Goal: Task Accomplishment & Management: Manage account settings

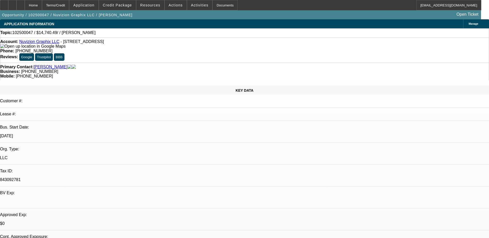
select select "0"
select select "2"
select select "0.1"
select select "4"
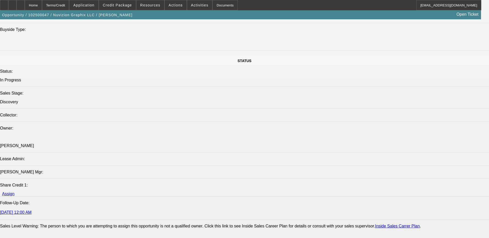
scroll to position [515, 0]
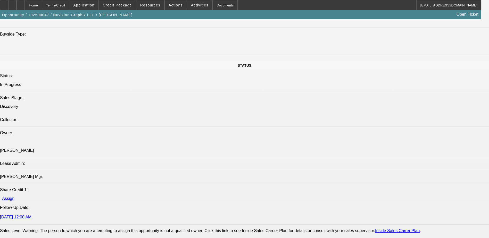
radio input "true"
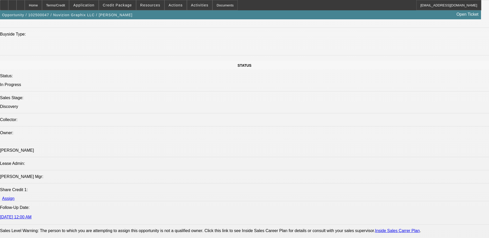
type textarea "Looking for lazer thing. Has quotes from other companies wants best quote, low …"
radio input "true"
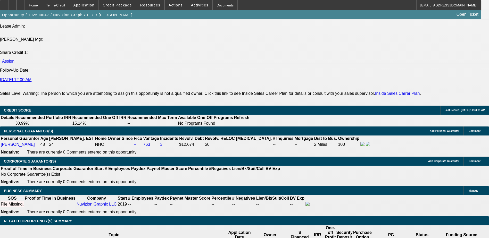
scroll to position [644, 0]
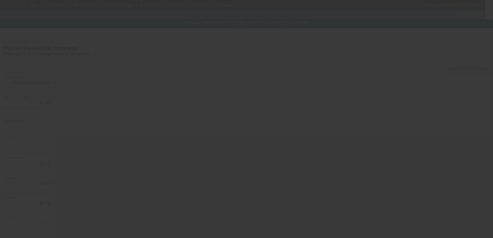
type input "$14,740.49"
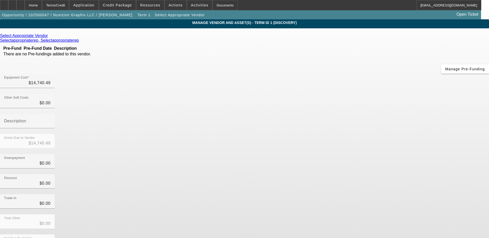
click at [49, 36] on icon at bounding box center [49, 35] width 0 height 4
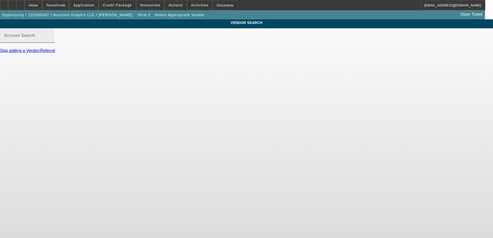
click at [51, 41] on input "Account Search" at bounding box center [27, 38] width 46 height 6
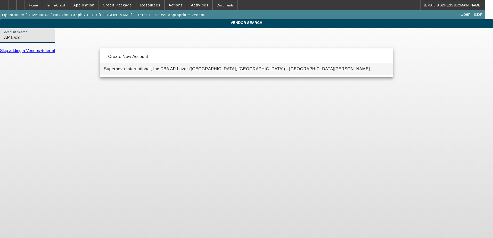
click at [150, 70] on span "Supernova International, Inc DBA AP Lazer (Lansing, MI) - Smallwood, Mandi" at bounding box center [237, 69] width 266 height 4
type input "Supernova International, Inc DBA AP Lazer (Lansing, MI) - Smallwood, Mandi"
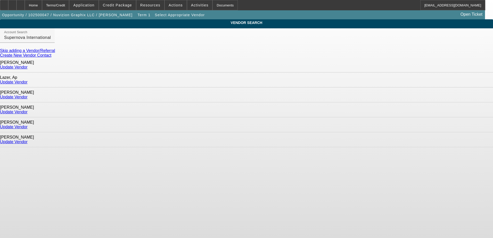
click at [51, 56] on link "Create New Vendor Contact" at bounding box center [25, 55] width 51 height 4
click at [25, 2] on div at bounding box center [20, 5] width 8 height 10
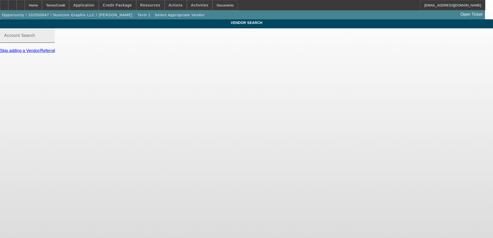
click at [51, 41] on input "Account Search" at bounding box center [27, 38] width 46 height 6
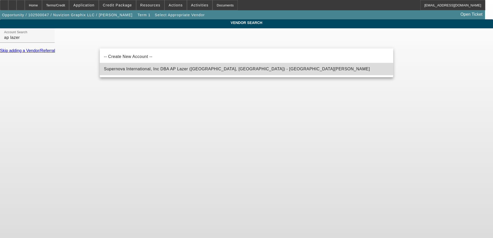
click at [114, 69] on span "Supernova International, Inc DBA AP Lazer (Lansing, MI) - Smallwood, Mandi" at bounding box center [237, 69] width 266 height 4
type input "Supernova International, Inc DBA AP Lazer (Lansing, MI) - Smallwood, Mandi"
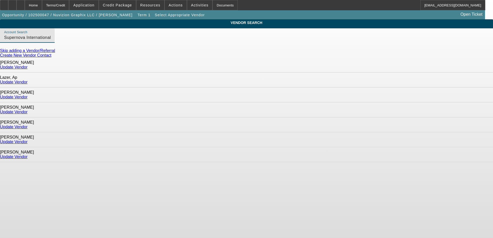
click at [28, 125] on link "Update Vendor" at bounding box center [14, 127] width 28 height 4
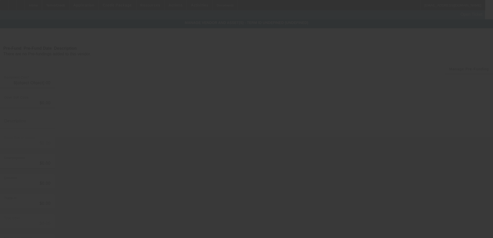
type input "$14,740.49"
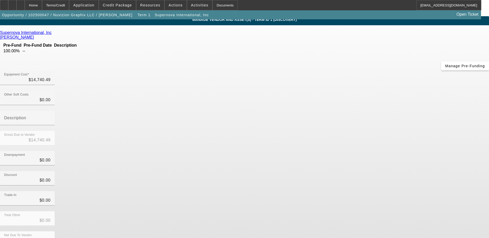
scroll to position [4, 0]
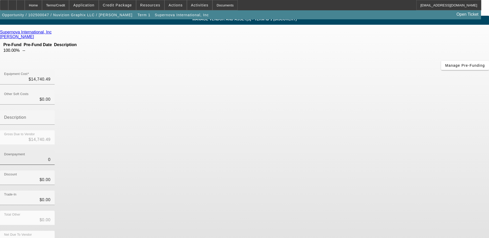
click at [51, 157] on input "0" at bounding box center [27, 160] width 46 height 6
type input "$0.00"
click at [338, 150] on div "Downpayment $0.00" at bounding box center [244, 160] width 489 height 20
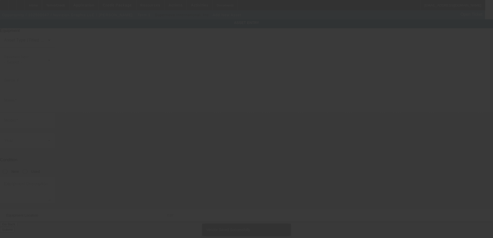
type input "1639 Centre St"
type input "Ste 184"
type input "Ridgewood"
type input "11385"
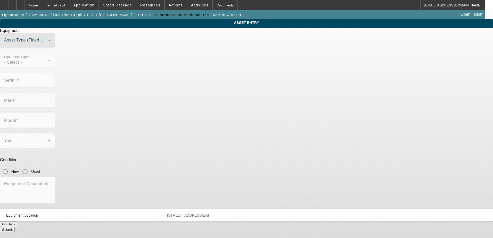
click at [48, 45] on span at bounding box center [26, 42] width 44 height 6
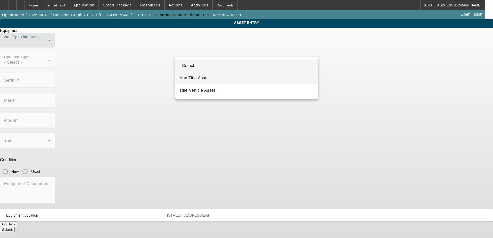
click at [220, 79] on mat-option "Non Title Asset" at bounding box center [246, 78] width 142 height 12
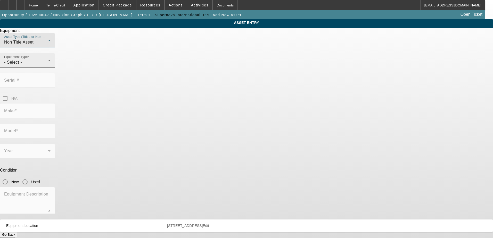
click at [48, 65] on div "- Select -" at bounding box center [26, 62] width 44 height 6
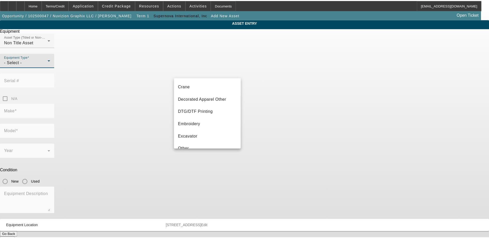
scroll to position [42, 0]
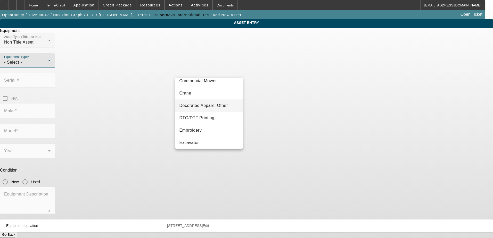
click at [211, 104] on span "Decorated Apparel Other" at bounding box center [203, 106] width 49 height 6
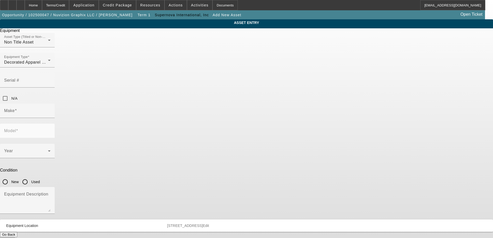
click at [18, 96] on label "N/A" at bounding box center [13, 98] width 7 height 5
click at [10, 93] on input "N/A" at bounding box center [5, 98] width 10 height 10
checkbox input "true"
click at [51, 104] on div "Make" at bounding box center [27, 111] width 46 height 14
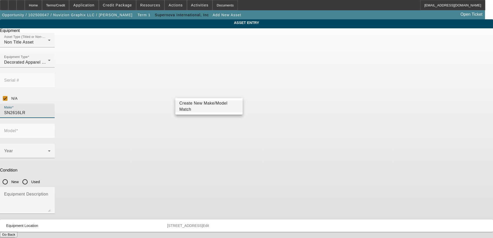
drag, startPoint x: 199, startPoint y: 92, endPoint x: 167, endPoint y: 92, distance: 32.5
click at [167, 92] on div "ASSET ENTRY Equipment Asset Type (Titled or Non-Titled) Non Title Asset Equipme…" at bounding box center [246, 130] width 493 height 223
click at [51, 104] on div "Make SN2616LR" at bounding box center [27, 111] width 46 height 14
type input "l"
click at [197, 121] on mat-option "AP Lazer" at bounding box center [209, 119] width 68 height 12
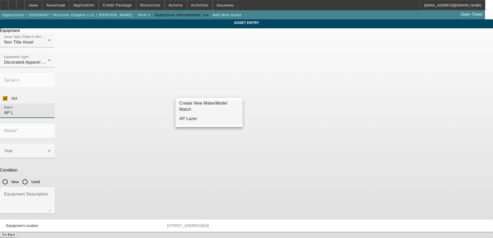
type input "AP Lazer"
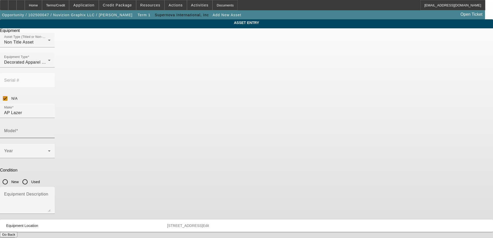
drag, startPoint x: 261, startPoint y: 91, endPoint x: 256, endPoint y: 93, distance: 5.1
click at [16, 129] on mat-label "Model" at bounding box center [10, 131] width 12 height 4
click at [51, 130] on input "Model" at bounding box center [27, 133] width 46 height 6
paste input "SN2616LR"
drag, startPoint x: 279, startPoint y: 91, endPoint x: 245, endPoint y: 91, distance: 33.5
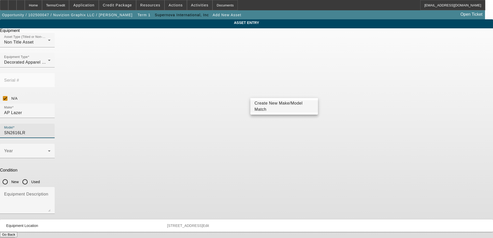
click at [245, 104] on div "Make AP Lazer Model SN2616LR" at bounding box center [246, 124] width 493 height 40
type input "SN2616LR"
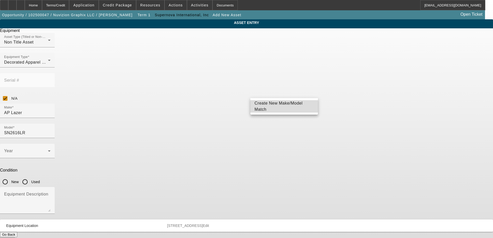
click at [279, 106] on span "Create New Make/Model Match" at bounding box center [278, 106] width 48 height 11
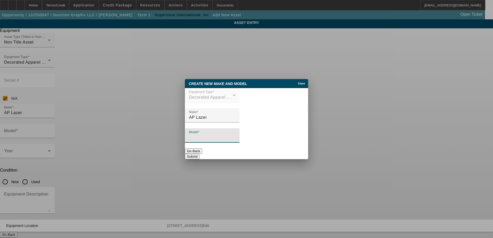
click at [234, 139] on input "Model" at bounding box center [212, 138] width 46 height 6
type input "SN2616LR"
click at [199, 154] on button "Submit" at bounding box center [192, 156] width 15 height 5
type input "SN2616LR"
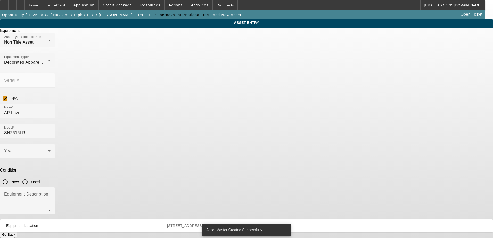
click at [10, 177] on input "New" at bounding box center [5, 182] width 10 height 10
radio input "true"
click at [52, 148] on icon at bounding box center [49, 151] width 6 height 6
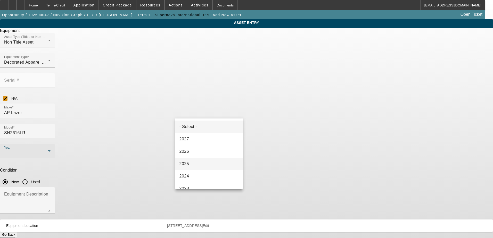
click at [208, 160] on mat-option "2025" at bounding box center [209, 164] width 68 height 12
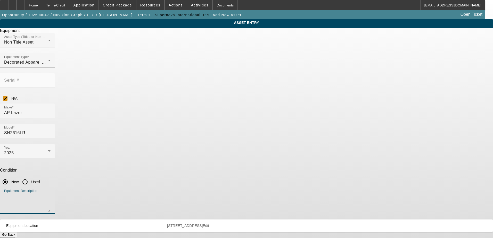
click at [51, 193] on textarea "Equipment Description" at bounding box center [27, 202] width 46 height 19
paste textarea "60-Watt CO2 Laser Engraver with electric carriage cart"
click at [55, 187] on div "Equipment Description 60-Watt CO2 Laser Engraver with electric carriage cart" at bounding box center [27, 200] width 55 height 27
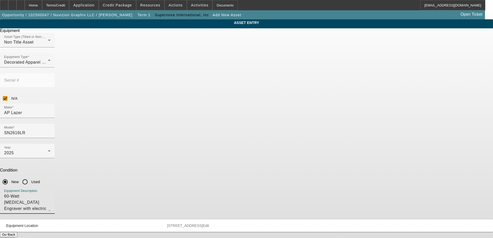
click at [55, 187] on div "Equipment Description 60-Watt CO2 Laser Engraver with electric carriage cart" at bounding box center [27, 200] width 55 height 27
click at [51, 193] on textarea "60-Watt CO2 Laser Engraver with electric carriage cart" at bounding box center [27, 202] width 46 height 19
click at [51, 193] on textarea "60-Watt [MEDICAL_DATA] Engraver with electric carriage cart" at bounding box center [27, 202] width 46 height 19
type textarea "60-Watt [MEDICAL_DATA] Engraver with electric carriage cart"
click at [15, 237] on button "Submit" at bounding box center [7, 239] width 15 height 5
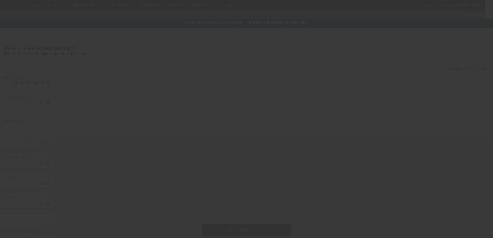
type input "$14,740.49"
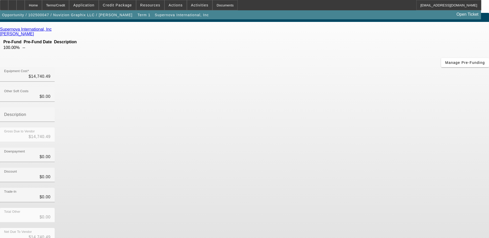
scroll to position [11, 0]
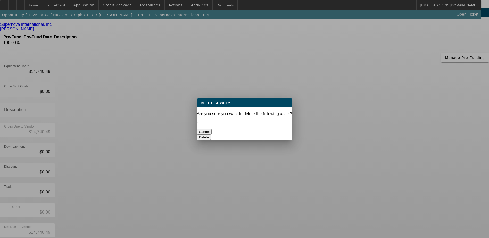
click at [211, 135] on button "Delete" at bounding box center [204, 137] width 14 height 5
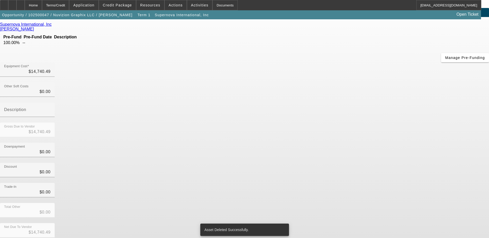
scroll to position [4, 0]
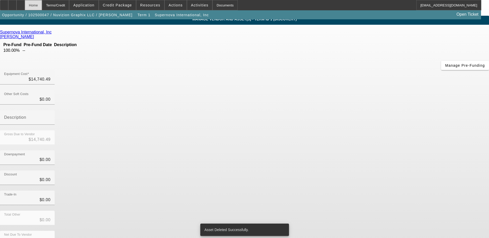
click at [42, 3] on div "Home" at bounding box center [33, 5] width 17 height 10
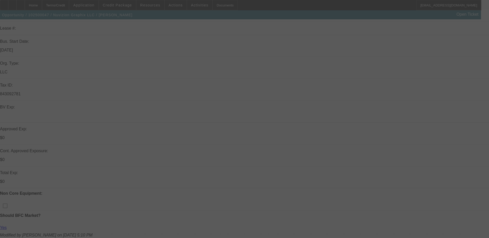
scroll to position [57, 0]
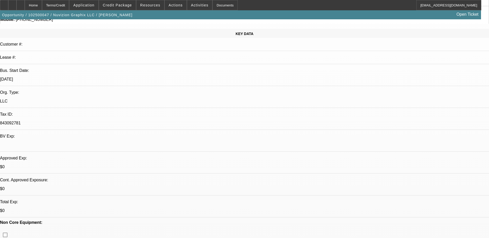
select select "0"
select select "2"
select select "0.1"
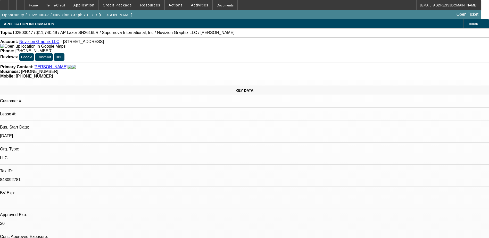
select select "1"
select select "2"
select select "4"
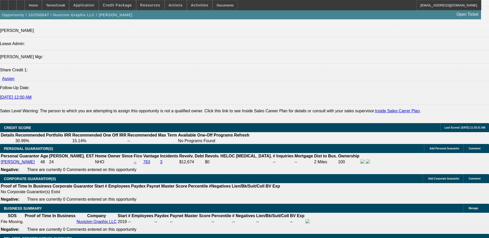
scroll to position [644, 0]
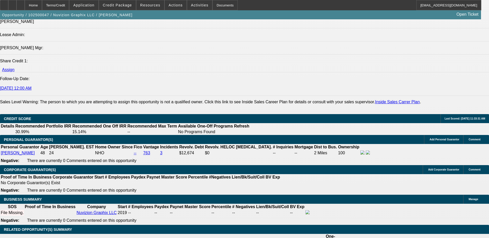
type input "36"
type input "15"
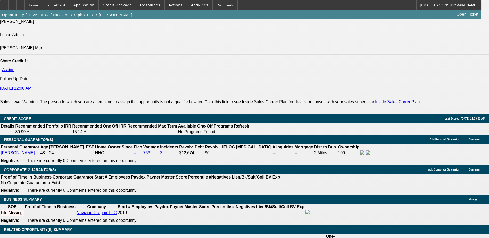
type input "$813.98"
type input "$406.99"
type input "$662.36"
type input "$331.18"
type input "15"
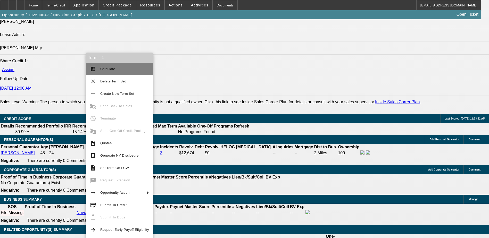
click at [122, 73] on button "calculate Calculate" at bounding box center [119, 69] width 67 height 12
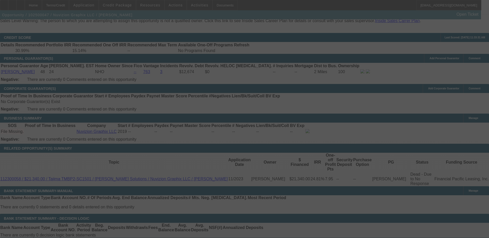
scroll to position [700, 0]
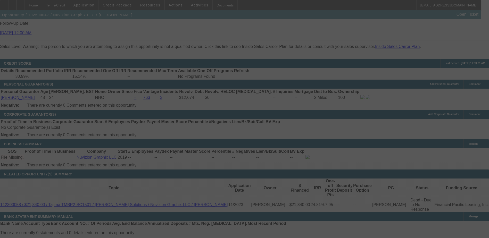
select select "0"
select select "2"
select select "0.1"
select select "4"
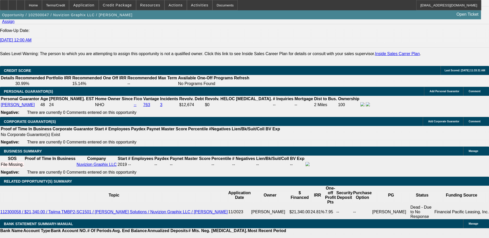
scroll to position [696, 0]
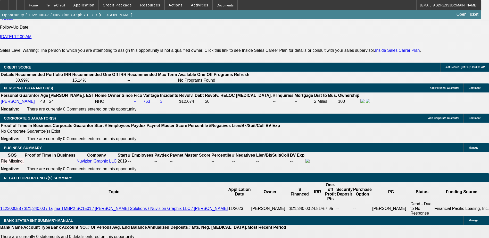
type input "UNKNOWN"
type input "15"
type input "$813.98"
type input "$406.99"
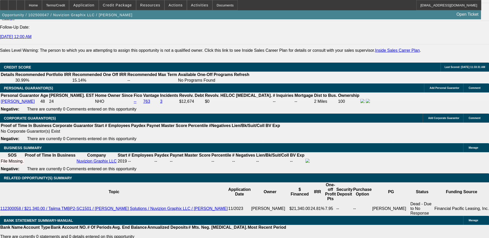
type input "15"
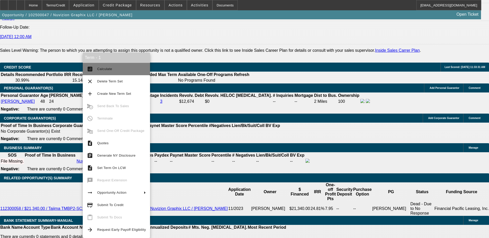
click at [114, 72] on button "calculate Calculate" at bounding box center [116, 69] width 67 height 12
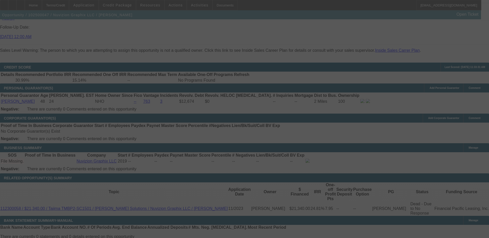
scroll to position [722, 0]
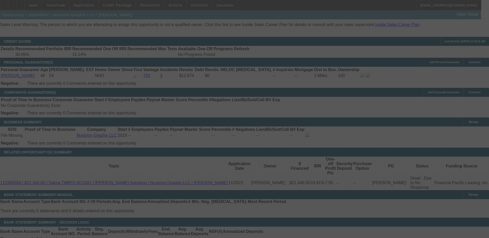
select select "0"
select select "2"
select select "0.1"
select select "4"
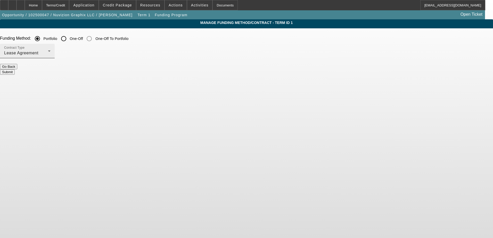
click at [48, 52] on div "Lease Agreement" at bounding box center [26, 53] width 44 height 6
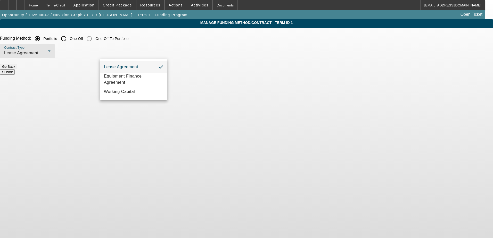
click at [162, 38] on div at bounding box center [246, 119] width 493 height 238
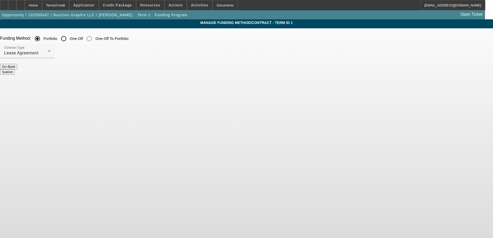
click at [69, 39] on input "One-Off" at bounding box center [63, 38] width 10 height 10
radio input "true"
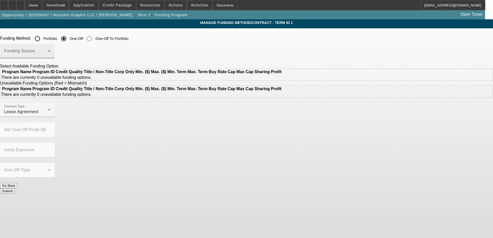
click at [48, 51] on span at bounding box center [26, 53] width 44 height 6
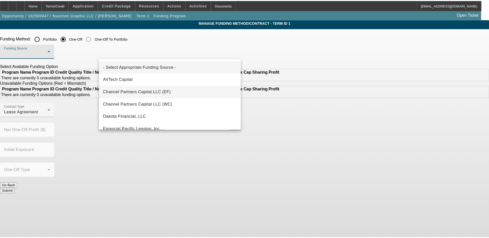
scroll to position [26, 0]
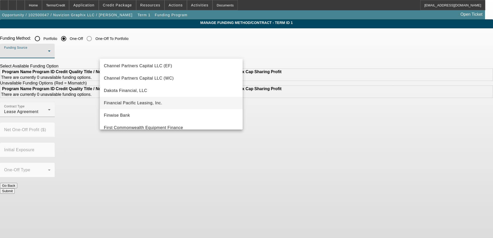
click at [177, 100] on mat-option "Financial Pacific Leasing, Inc." at bounding box center [171, 103] width 143 height 12
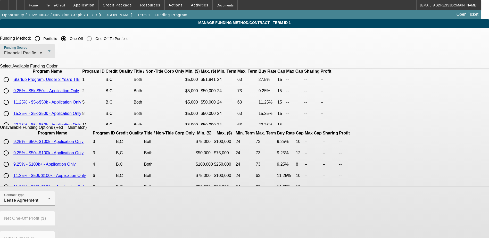
scroll to position [0, 0]
click at [11, 97] on input "radio" at bounding box center [6, 92] width 10 height 10
radio input "true"
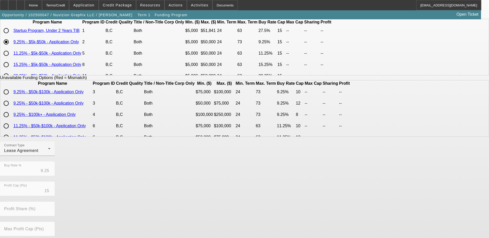
scroll to position [52, 0]
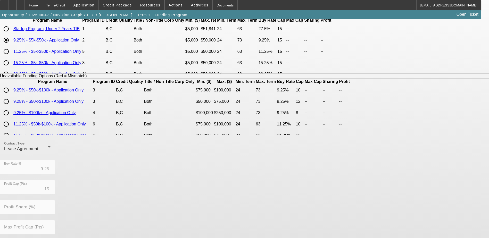
click at [51, 146] on div "Contract Type Lease Agreement" at bounding box center [27, 147] width 46 height 14
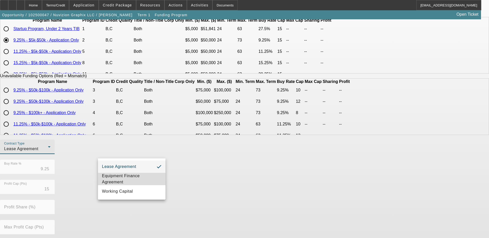
click at [148, 175] on span "Equipment Finance Agreement" at bounding box center [131, 179] width 59 height 12
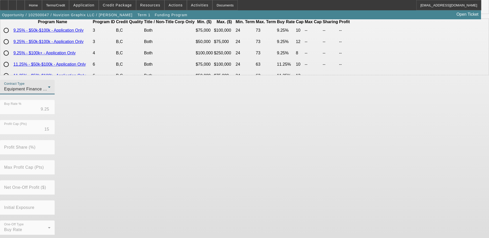
scroll to position [114, 0]
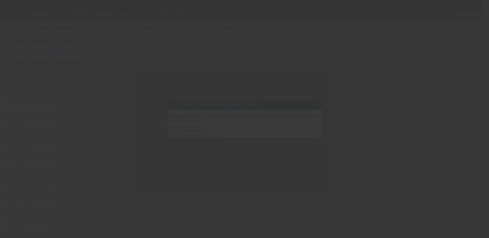
scroll to position [0, 0]
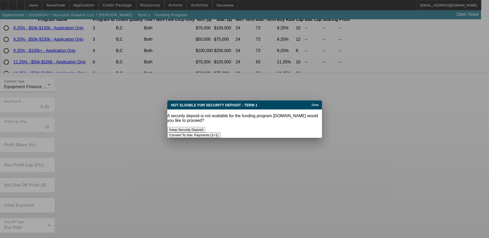
click at [221, 132] on button "Convert To Adv. Payments (1+1)" at bounding box center [193, 134] width 53 height 5
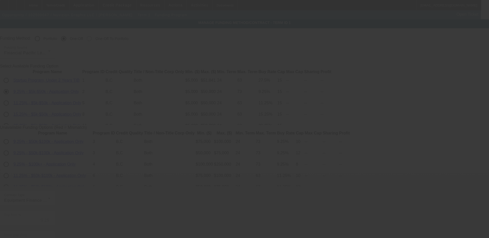
scroll to position [114, 0]
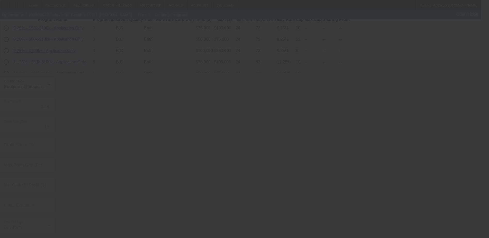
radio input "true"
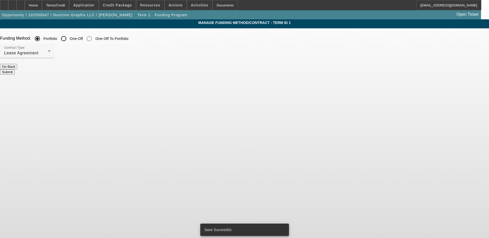
scroll to position [0, 0]
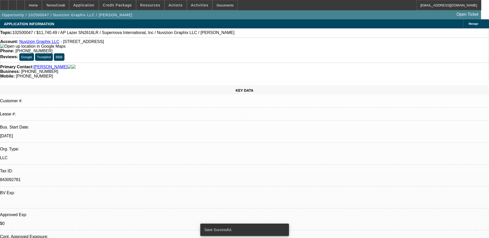
select select "0"
select select "6"
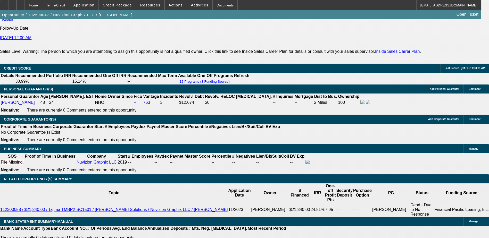
scroll to position [696, 0]
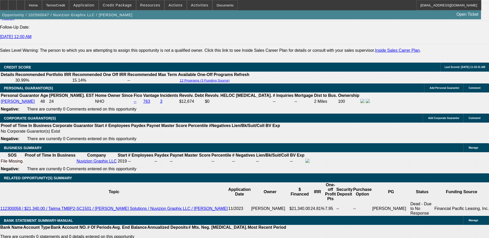
drag, startPoint x: 118, startPoint y: 113, endPoint x: 113, endPoint y: 113, distance: 4.4
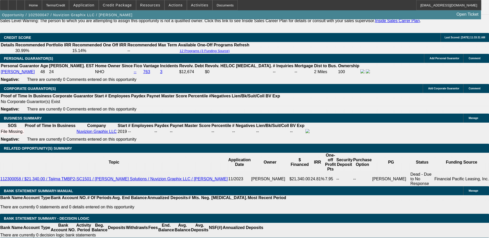
type input "UNKNOWN"
type input "1"
type input "$331.18"
type input "12"
type input "$389.95"
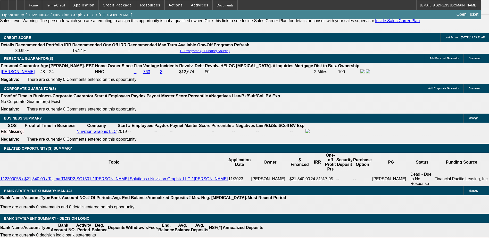
type input "12"
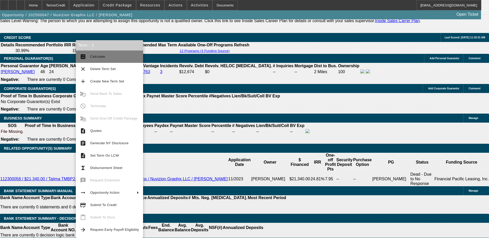
click at [94, 52] on button "calculate Calculate" at bounding box center [109, 57] width 67 height 12
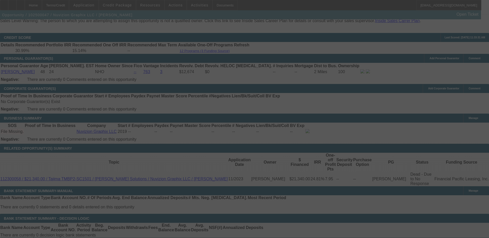
select select "0"
select select "6"
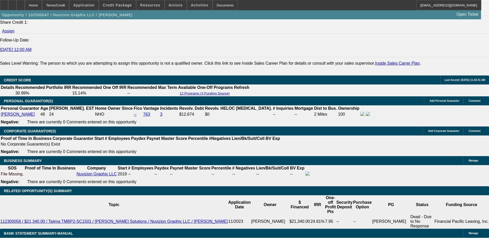
scroll to position [674, 0]
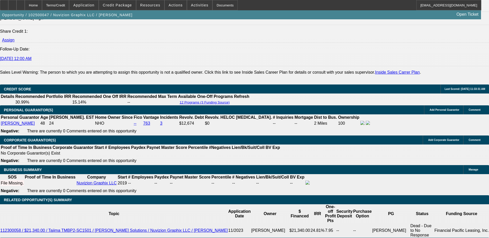
drag, startPoint x: 97, startPoint y: 127, endPoint x: 120, endPoint y: 127, distance: 22.9
type input "$4,740.00"
type input "UNKNOWN"
type input "$332.16"
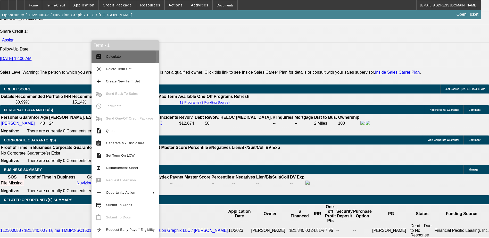
click at [115, 57] on span "Calculate" at bounding box center [113, 57] width 15 height 4
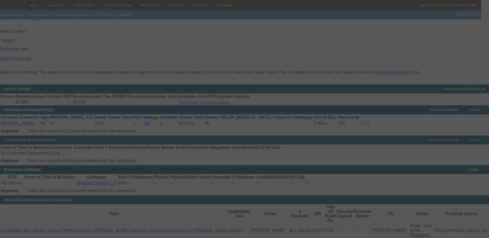
select select "0"
select select "6"
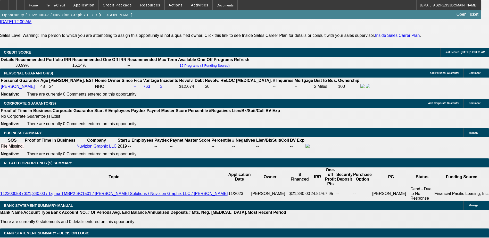
scroll to position [700, 0]
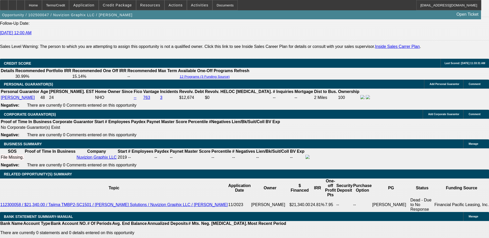
drag, startPoint x: 106, startPoint y: 100, endPoint x: 97, endPoint y: 102, distance: 9.0
drag, startPoint x: 97, startPoint y: 102, endPoint x: 113, endPoint y: 102, distance: 15.5
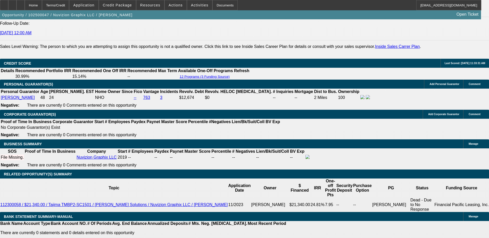
type input "$3,000.00"
type input "UNKNOWN"
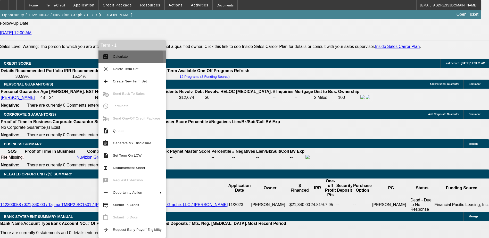
click at [125, 59] on span "Calculate" at bounding box center [137, 57] width 49 height 6
type input "$389.95"
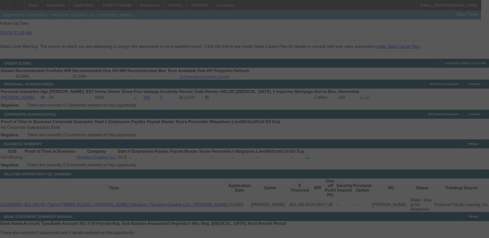
select select "0"
select select "6"
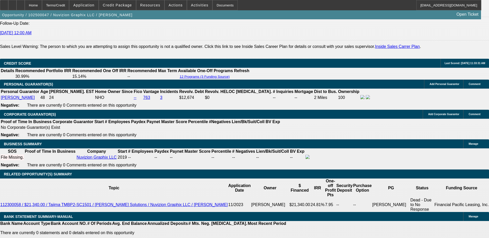
type input "0"
drag, startPoint x: 85, startPoint y: 147, endPoint x: 98, endPoint y: 148, distance: 12.8
type input "UNKNOWN"
type input "$2,000.00"
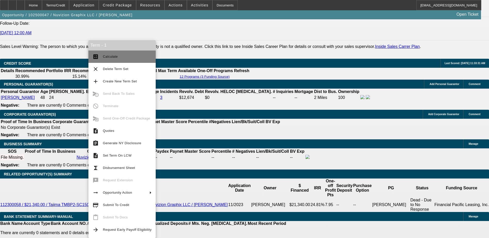
click at [108, 59] on span "Calculate" at bounding box center [127, 57] width 49 height 6
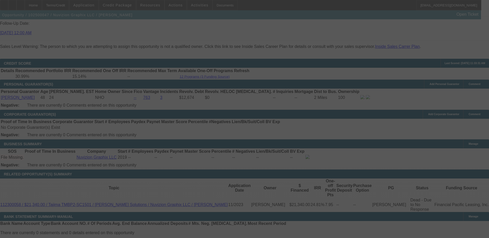
select select "0"
select select "6"
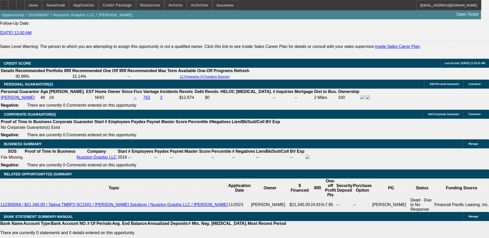
type input "2000"
drag, startPoint x: 78, startPoint y: 148, endPoint x: 94, endPoint y: 147, distance: 15.7
type input "UNKNOWN"
type input "$4,000.00"
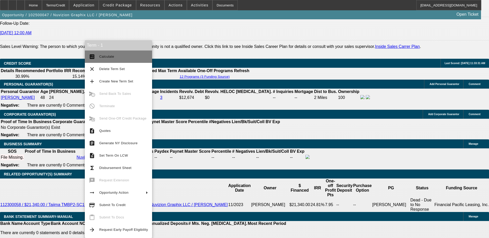
click at [110, 55] on span "Calculate" at bounding box center [106, 57] width 15 height 4
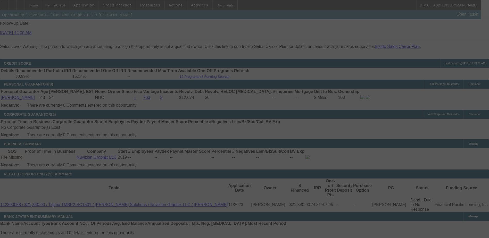
select select "0"
select select "6"
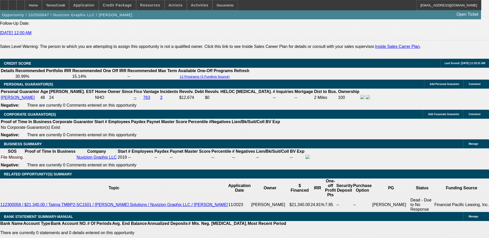
drag, startPoint x: 113, startPoint y: 141, endPoint x: 121, endPoint y: 141, distance: 8.2
type input "UNKNOWN"
type input "12"
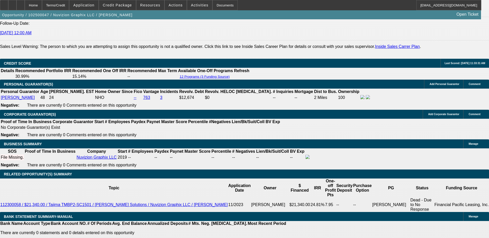
type input "$331.18"
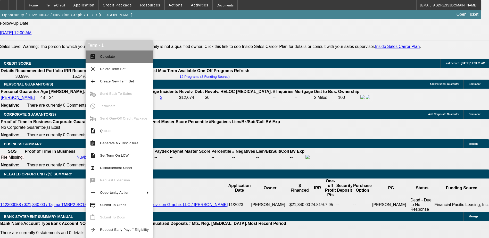
click at [106, 58] on span "Calculate" at bounding box center [107, 57] width 15 height 4
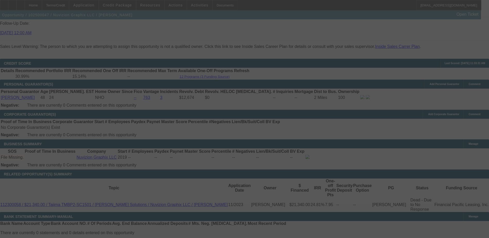
select select "0"
select select "6"
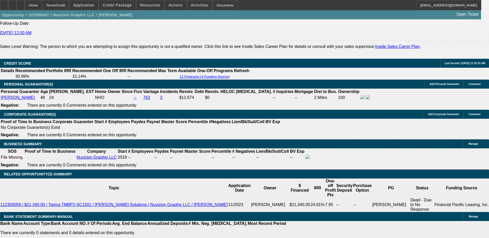
type input "UNKNOWN"
type input "112"
type input "$384.37"
type input "12"
type input "$389.95"
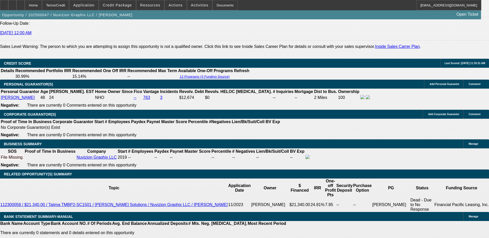
type input "12"
drag, startPoint x: 79, startPoint y: 147, endPoint x: 95, endPoint y: 149, distance: 16.6
type input "$0.00"
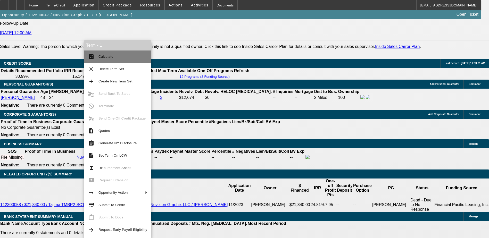
click at [107, 56] on span "Calculate" at bounding box center [105, 57] width 15 height 4
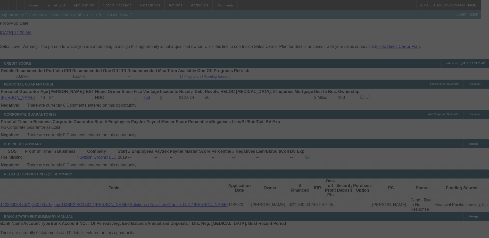
select select "0"
select select "6"
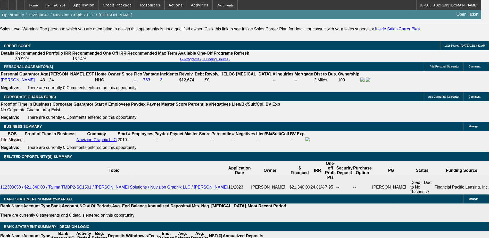
scroll to position [725, 0]
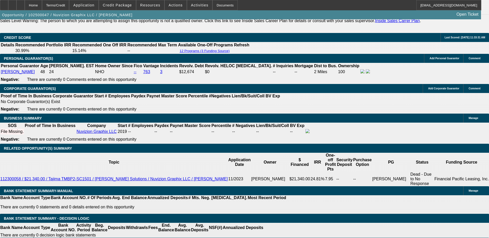
drag, startPoint x: 93, startPoint y: 68, endPoint x: 96, endPoint y: 76, distance: 8.6
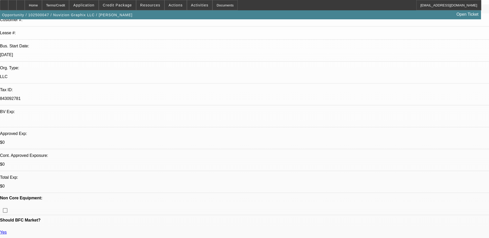
scroll to position [0, 0]
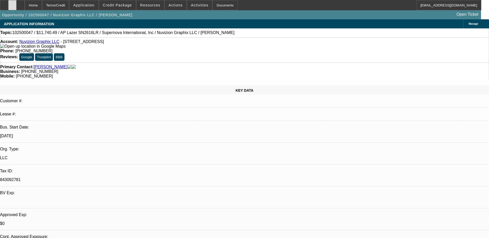
click at [16, 5] on div at bounding box center [12, 5] width 8 height 10
click at [25, 5] on div at bounding box center [20, 5] width 8 height 10
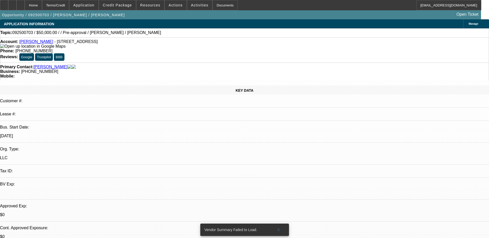
select select "0"
select select "2"
select select "0.1"
select select "4"
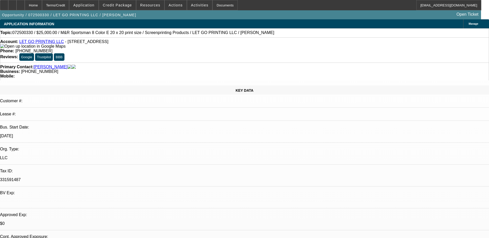
select select "0"
select select "0.1"
select select "5"
select select "0"
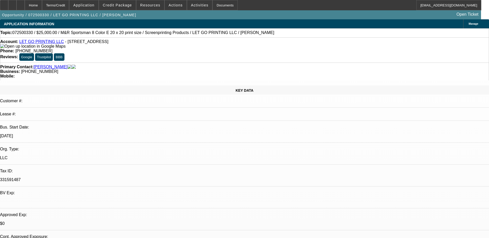
select select "0"
select select "0.1"
select select "5"
select select "0"
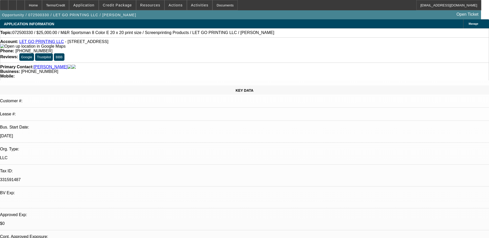
select select "0.1"
select select "5"
select select "0"
select select "0.1"
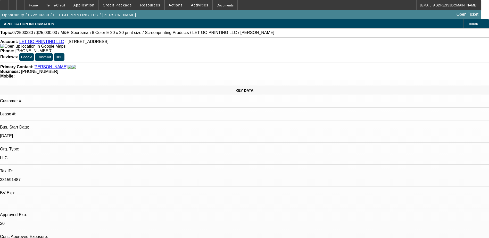
select select "4"
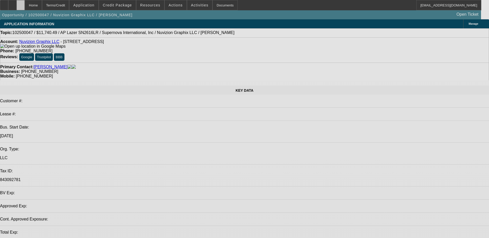
select select "0"
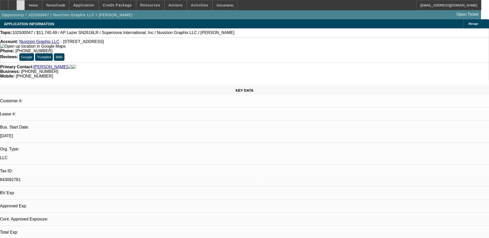
select select "0"
select select "6"
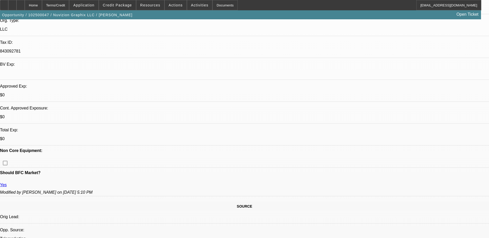
scroll to position [129, 0]
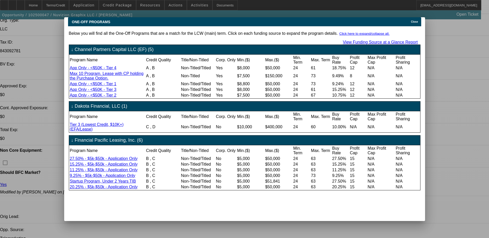
click at [411, 19] on div "Close" at bounding box center [414, 20] width 11 height 6
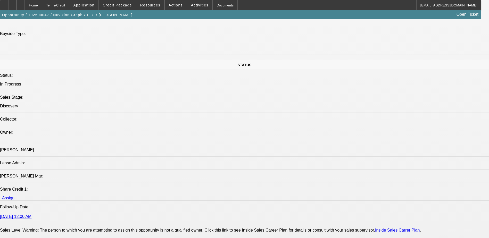
scroll to position [515, 0]
drag, startPoint x: 330, startPoint y: 183, endPoint x: 324, endPoint y: 185, distance: 7.0
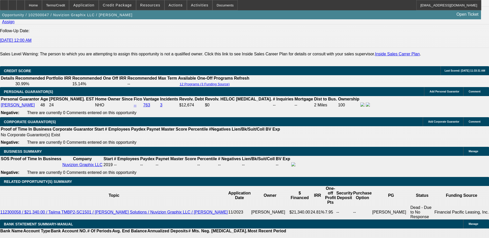
scroll to position [722, 0]
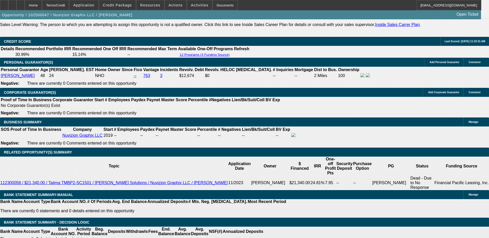
type input "0"
type input "UNKNOWN"
type input "$2,000.00"
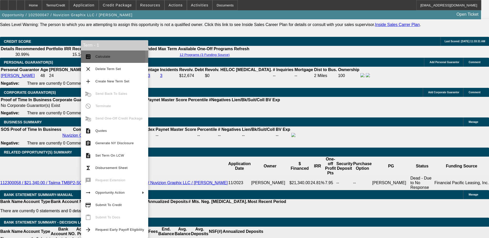
click at [101, 56] on span "Calculate" at bounding box center [102, 57] width 15 height 4
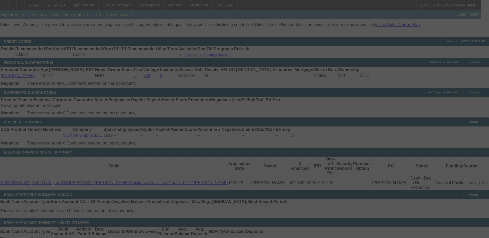
select select "0"
select select "6"
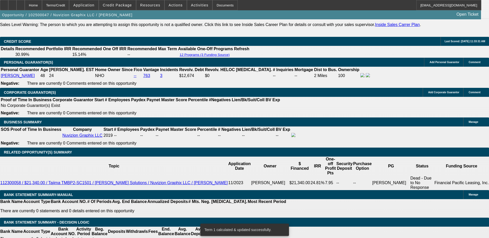
type input "1"
type input "UNKNOWN"
type input "$331.18"
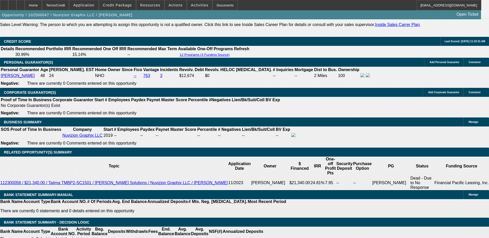
type input "1"
type input "11"
type input "$384.37"
type input "1"
type input "$331.18"
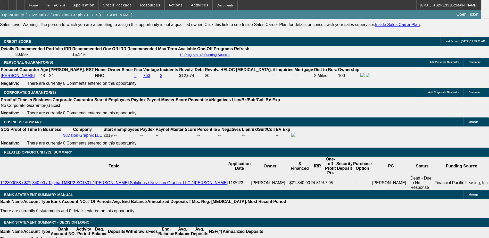
type input "12"
type input "$389.95"
drag, startPoint x: 78, startPoint y: 125, endPoint x: 98, endPoint y: 127, distance: 20.9
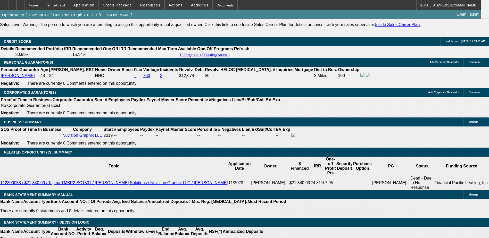
type input "$2,000.00"
drag, startPoint x: 81, startPoint y: 119, endPoint x: 97, endPoint y: 119, distance: 15.5
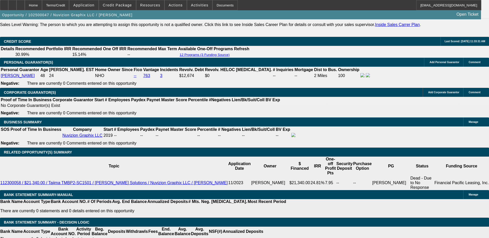
type input "3"
type input "350"
type input "4.6"
drag, startPoint x: 81, startPoint y: 119, endPoint x: 102, endPoint y: 118, distance: 21.1
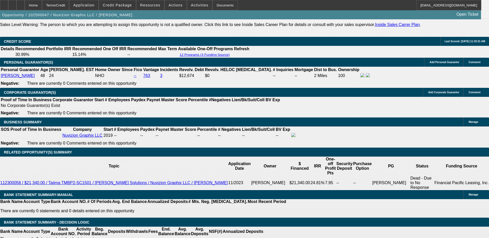
drag, startPoint x: 93, startPoint y: 119, endPoint x: 79, endPoint y: 118, distance: 13.5
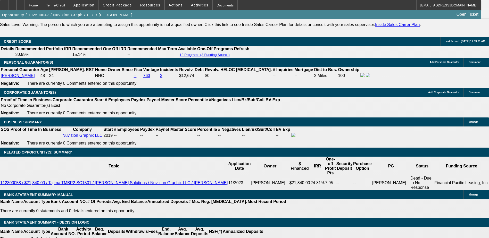
type input "$350.00"
drag, startPoint x: 74, startPoint y: 124, endPoint x: 96, endPoint y: 125, distance: 21.9
type input "$2,000.00"
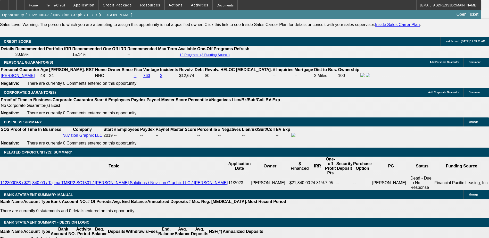
drag, startPoint x: 114, startPoint y: 120, endPoint x: 129, endPoint y: 119, distance: 15.0
type input "4"
type input "$346.63"
type input "4.612"
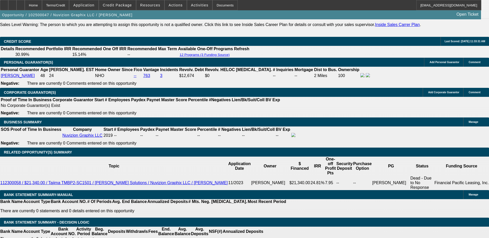
type input "$349.83"
type input "4.6"
type input "$349.82"
type input "4."
type input "$346.63"
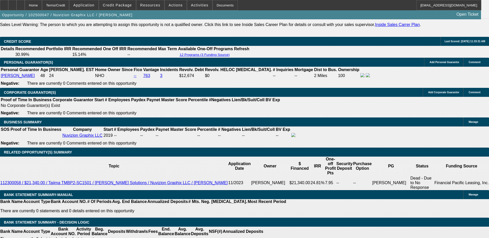
type input "4"
type input "41"
type input "$571.71"
type input "412"
type input "$4,031.00"
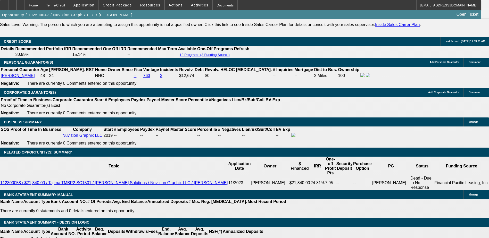
type input "12"
type input "$389.95"
type input "12"
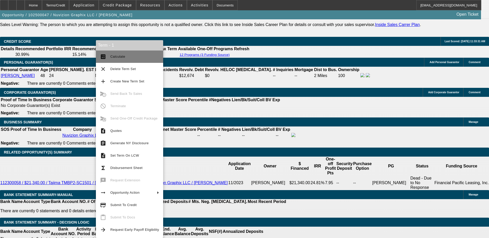
click at [119, 56] on span "Calculate" at bounding box center [117, 57] width 15 height 4
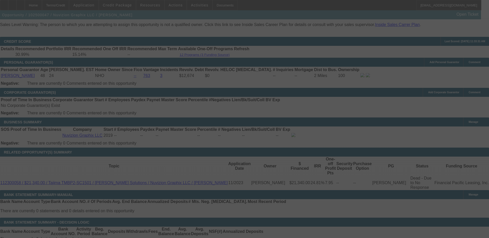
select select "0"
select select "6"
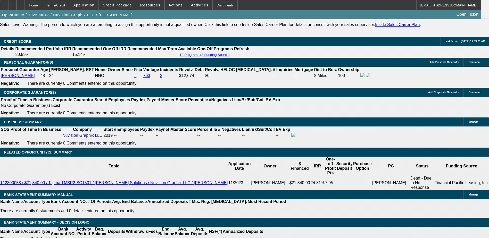
drag, startPoint x: 112, startPoint y: 118, endPoint x: 119, endPoint y: 119, distance: 6.5
type input "UNKNOWN"
type input "1"
type input "$331.18"
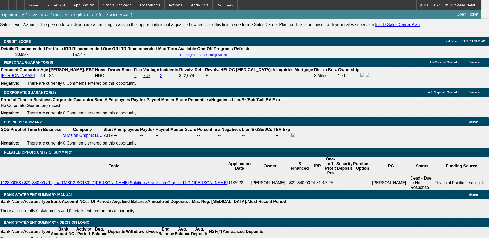
type input "10"
type input "$378.83"
type input "10"
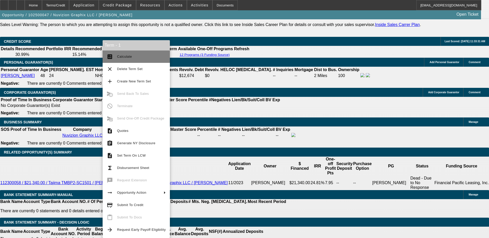
click at [128, 57] on span "Calculate" at bounding box center [124, 57] width 15 height 4
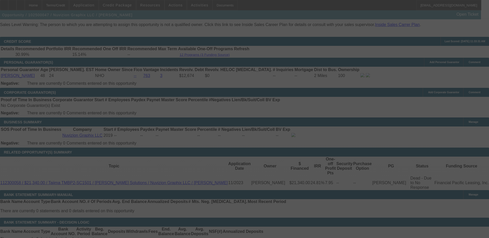
select select "0"
select select "6"
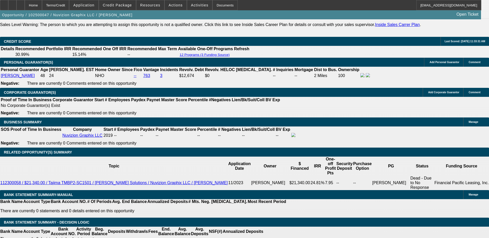
drag, startPoint x: 111, startPoint y: 119, endPoint x: 124, endPoint y: 119, distance: 13.1
type input "UNKNOWN"
type input "9"
type input "$373.34"
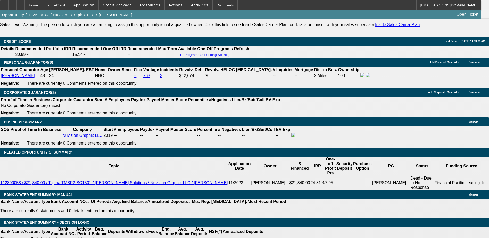
type input "9.5"
type input "$376.08"
type input "9.5"
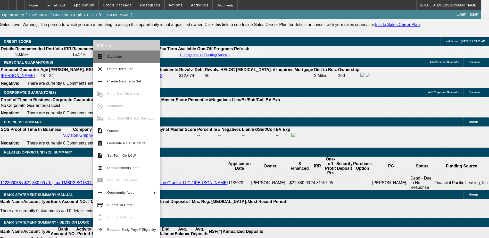
click at [107, 59] on button "calculate Calculate" at bounding box center [126, 57] width 67 height 12
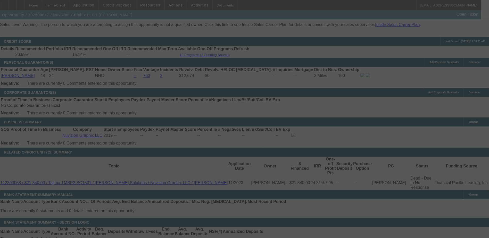
select select "0"
select select "6"
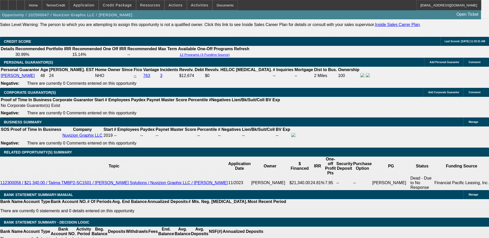
drag, startPoint x: 80, startPoint y: 118, endPoint x: 101, endPoint y: 118, distance: 21.1
type input "$376.08"
type input "2000"
drag, startPoint x: 77, startPoint y: 125, endPoint x: 101, endPoint y: 125, distance: 24.2
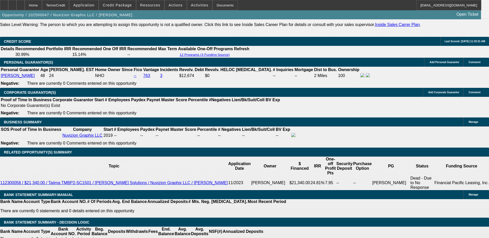
type input "UNKNOWN"
type input "$0.00"
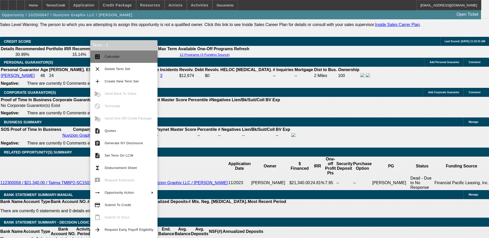
click at [105, 58] on span "Calculate" at bounding box center [112, 57] width 15 height 4
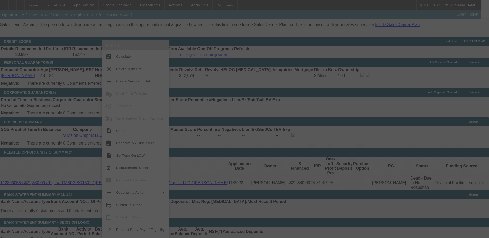
click at [129, 57] on div at bounding box center [244, 119] width 489 height 238
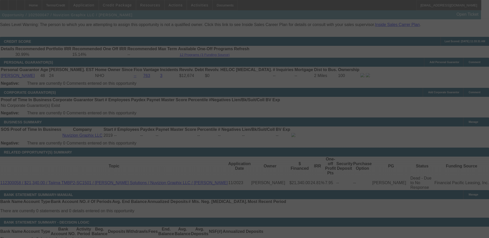
select select "0"
select select "6"
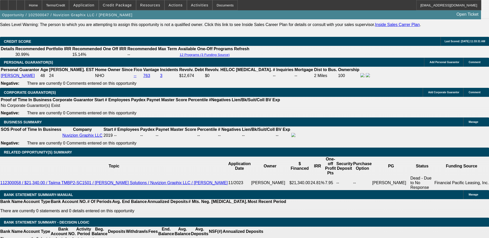
drag, startPoint x: 114, startPoint y: 119, endPoint x: 127, endPoint y: 119, distance: 13.2
type input "UNKNOWN"
type input "12"
type input "$389.95"
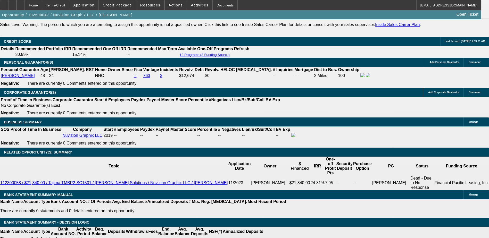
type input "12"
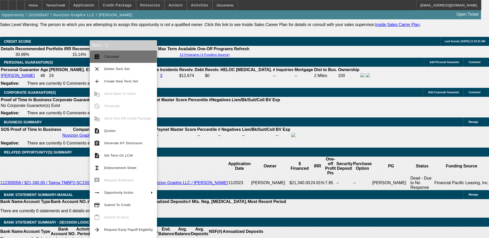
click at [122, 52] on button "calculate Calculate" at bounding box center [123, 57] width 67 height 12
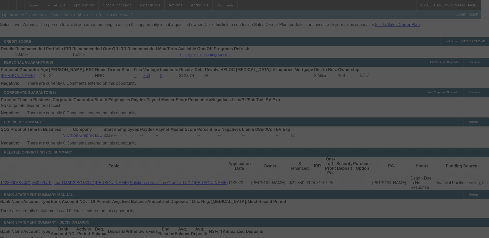
select select "0"
select select "6"
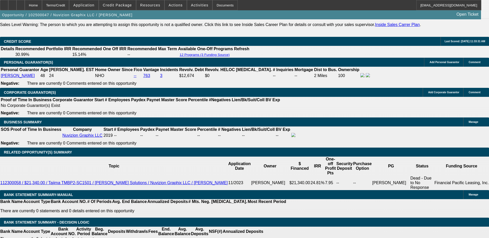
type input "$0.00"
drag, startPoint x: 95, startPoint y: 78, endPoint x: 119, endPoint y: 78, distance: 24.7
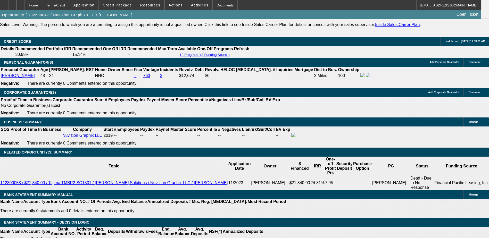
type input "$4,000.00"
type input "UNKNOWN"
type input "$356.74"
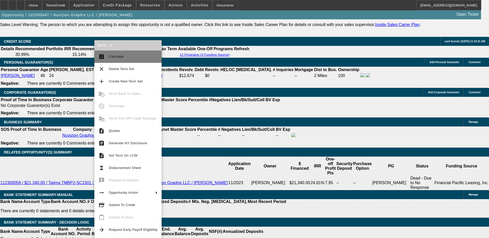
click at [115, 54] on span "Calculate" at bounding box center [133, 57] width 49 height 6
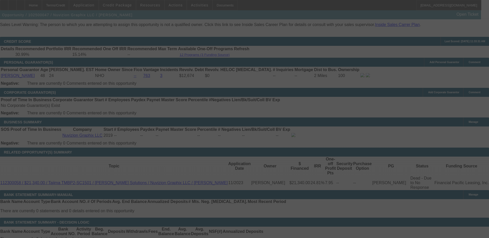
select select "0"
select select "6"
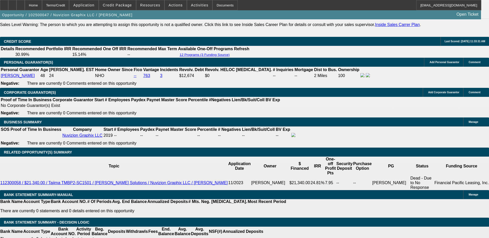
type input "0"
drag, startPoint x: 82, startPoint y: 125, endPoint x: 114, endPoint y: 127, distance: 32.0
type input "UNKNOWN"
type input "$1,000.00"
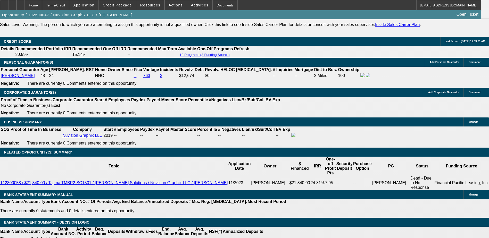
drag, startPoint x: 114, startPoint y: 119, endPoint x: 122, endPoint y: 119, distance: 8.3
type input "1"
type input "$302.97"
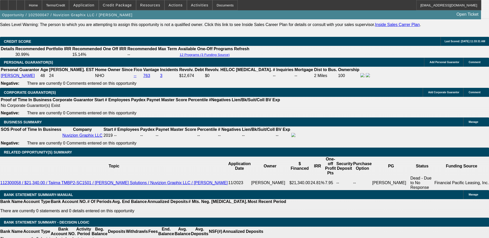
type input "11"
type input "$351.63"
type input "11.5"
type input "$354.18"
type input "11.5"
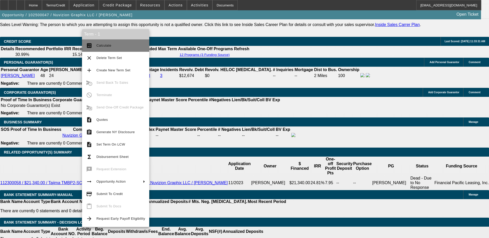
click at [107, 46] on span "Calculate" at bounding box center [103, 46] width 15 height 4
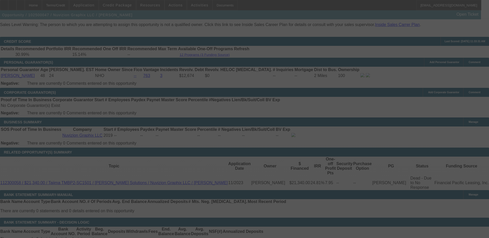
select select "0"
select select "6"
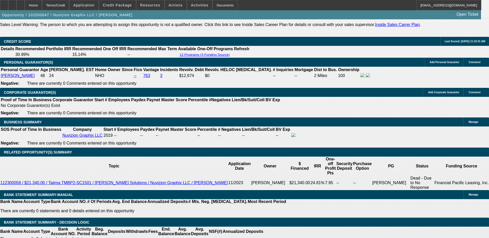
radio input "true"
type textarea "hoping for 350/month I think this will win no matter how we mess with DP or bal…"
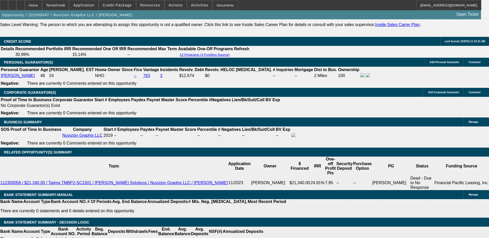
radio input "true"
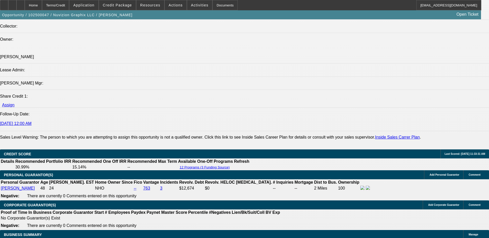
scroll to position [593, 0]
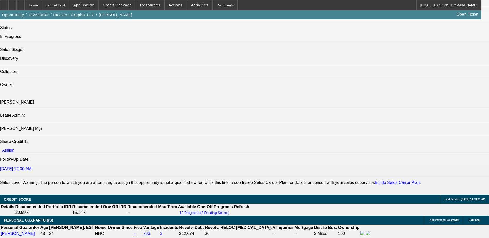
scroll to position [464, 0]
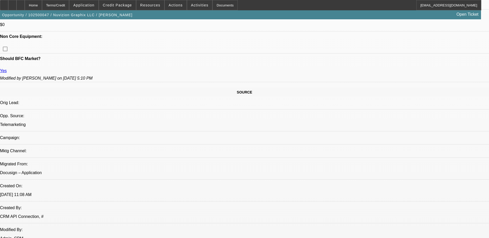
scroll to position [232, 0]
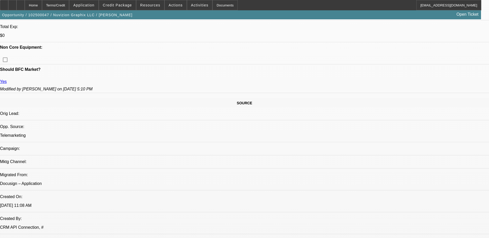
drag, startPoint x: 375, startPoint y: 46, endPoint x: 401, endPoint y: 47, distance: 26.0
drag, startPoint x: 338, startPoint y: 41, endPoint x: 486, endPoint y: 43, distance: 148.2
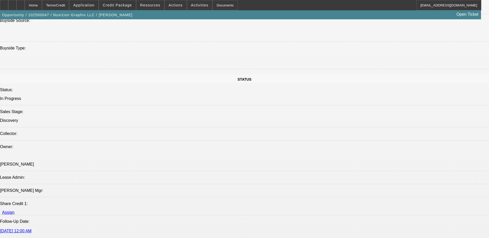
scroll to position [515, 0]
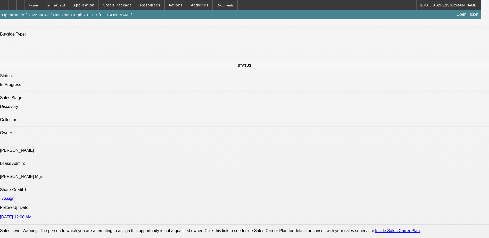
click at [21, 3] on icon at bounding box center [21, 3] width 0 height 0
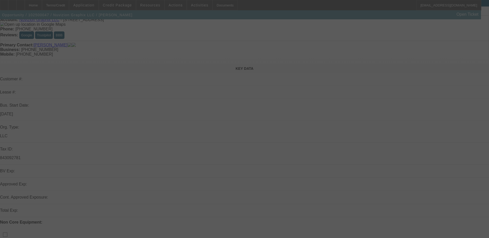
scroll to position [52, 0]
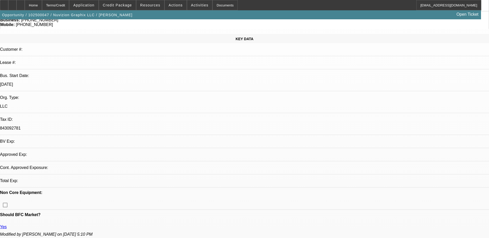
select select "0"
select select "6"
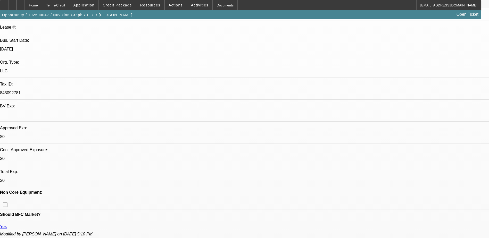
scroll to position [77, 0]
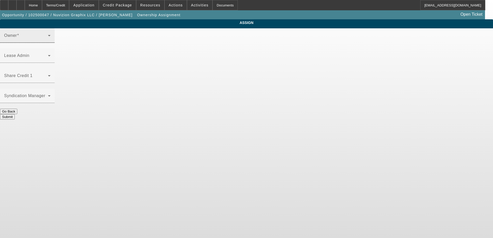
click at [48, 41] on span at bounding box center [26, 38] width 44 height 6
click at [48, 75] on span at bounding box center [26, 78] width 44 height 6
click at [52, 73] on icon at bounding box center [49, 76] width 6 height 6
click at [51, 75] on icon at bounding box center [49, 75] width 3 height 1
click at [17, 109] on button "Go Back" at bounding box center [8, 111] width 17 height 5
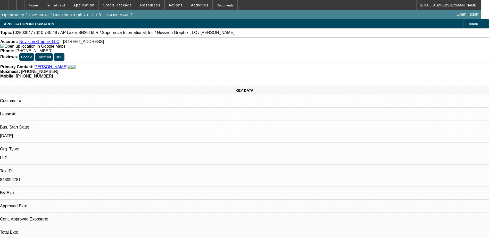
select select "0"
select select "6"
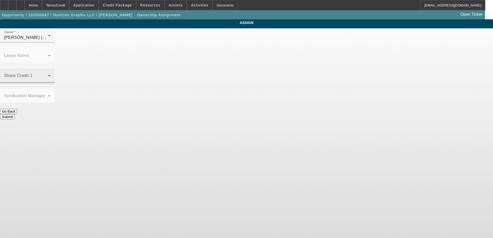
click at [52, 73] on icon at bounding box center [49, 76] width 6 height 6
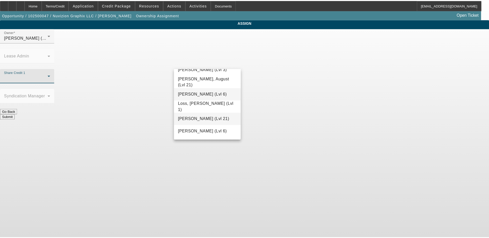
scroll to position [378, 0]
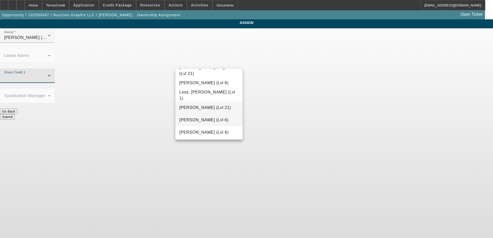
click at [196, 121] on span "Mansfield, Jeff (Lvl 6)" at bounding box center [203, 120] width 49 height 6
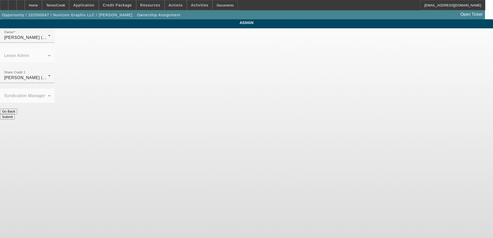
click at [15, 114] on button "Submit" at bounding box center [7, 116] width 15 height 5
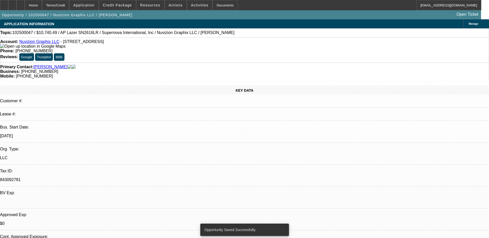
select select "0"
select select "6"
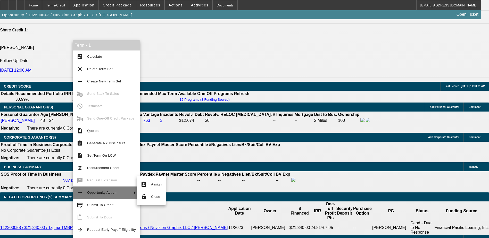
scroll to position [670, 0]
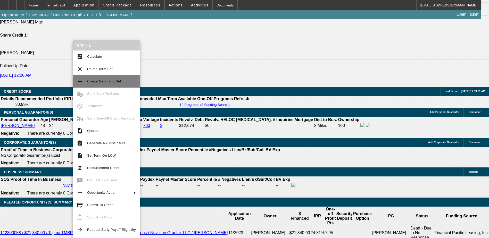
click at [96, 80] on span "Create New Term Set" at bounding box center [104, 81] width 34 height 4
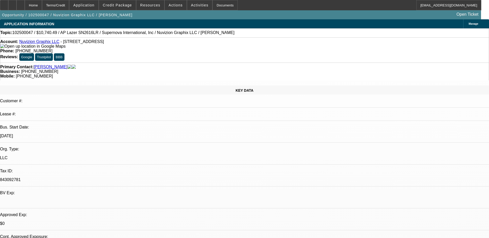
select select "0"
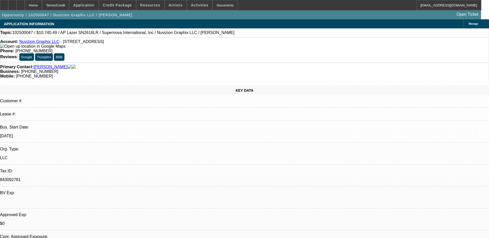
select select "0"
select select "1"
select select "6"
select select "1"
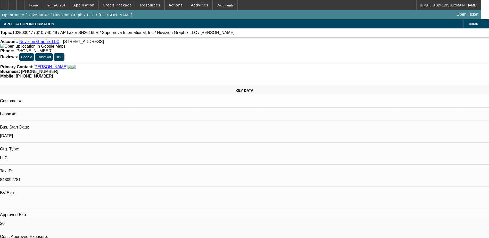
select select "1"
select select "6"
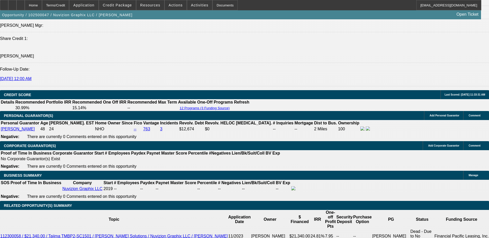
scroll to position [670, 0]
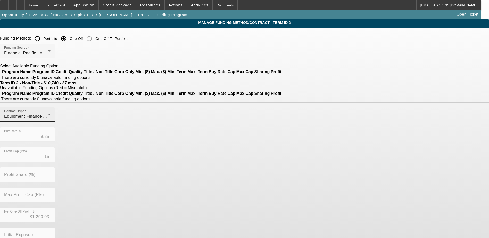
click at [48, 120] on div "Equipment Finance Agreement" at bounding box center [26, 116] width 44 height 6
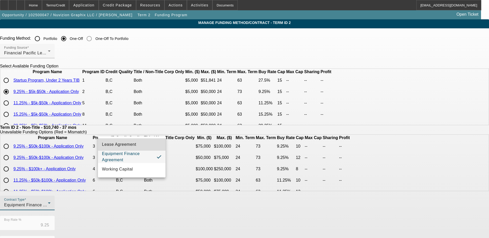
click at [132, 144] on span "Lease Agreement" at bounding box center [119, 144] width 34 height 6
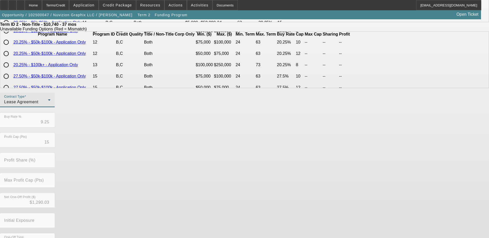
scroll to position [118, 0]
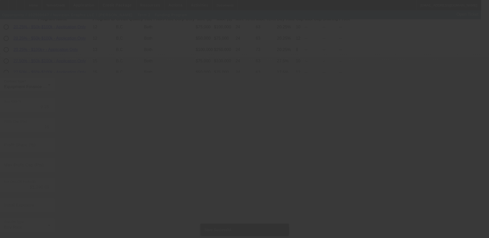
scroll to position [0, 0]
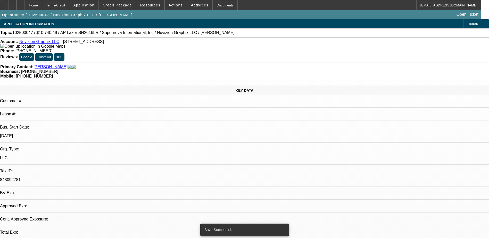
select select "0"
select select "6"
select select "0"
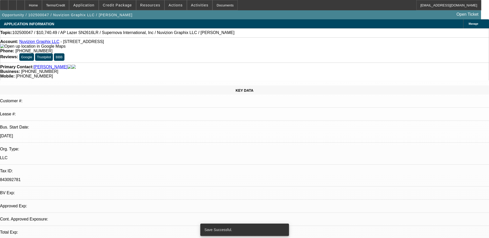
select select "0"
select select "6"
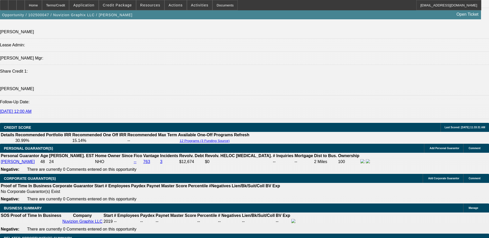
scroll to position [696, 0]
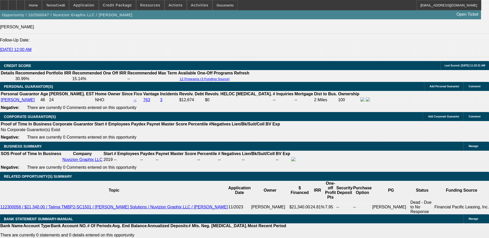
select select "0.1"
type input "$1,474.05"
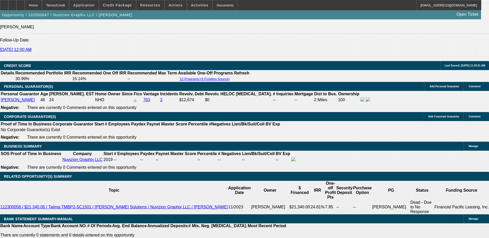
type input "UNKNOWN"
select select "0.05"
type input "$737.02"
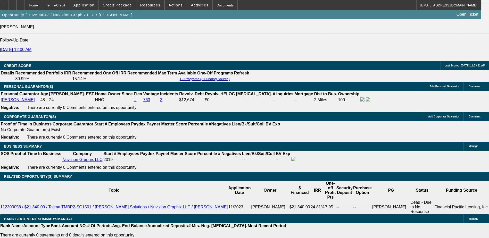
drag, startPoint x: 96, startPoint y: 77, endPoint x: 128, endPoint y: 75, distance: 32.0
type input "$3,000.00"
drag, startPoint x: 82, startPoint y: 117, endPoint x: 95, endPoint y: 117, distance: 13.1
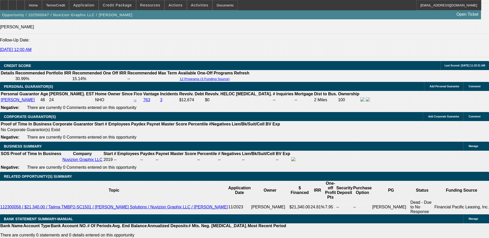
type input "$387.15"
drag, startPoint x: 108, startPoint y: 115, endPoint x: 131, endPoint y: 116, distance: 22.7
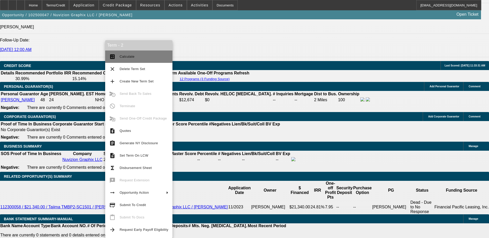
click at [124, 56] on span "Calculate" at bounding box center [127, 57] width 15 height 4
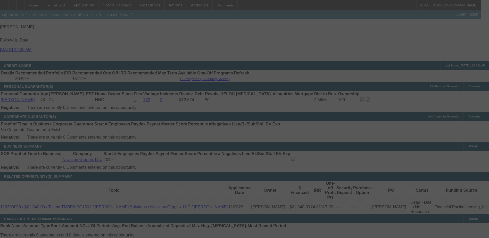
select select "0"
select select "6"
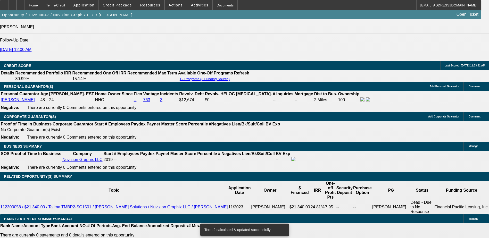
drag, startPoint x: 111, startPoint y: 117, endPoint x: 124, endPoint y: 119, distance: 13.5
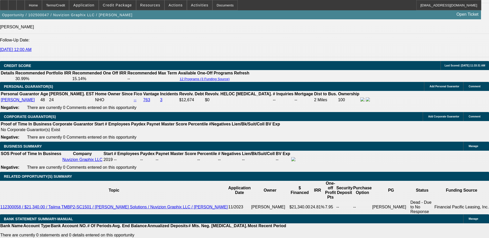
drag, startPoint x: 110, startPoint y: 117, endPoint x: 140, endPoint y: 120, distance: 30.3
type input "1"
type input "UNKNOWN"
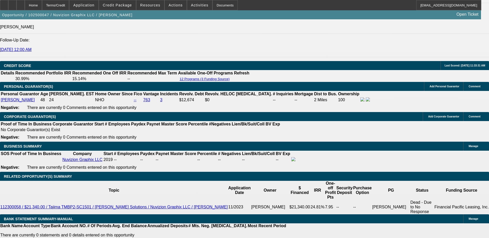
type input "12"
type input "$389.95"
type input "12"
drag, startPoint x: 96, startPoint y: 77, endPoint x: 123, endPoint y: 80, distance: 27.0
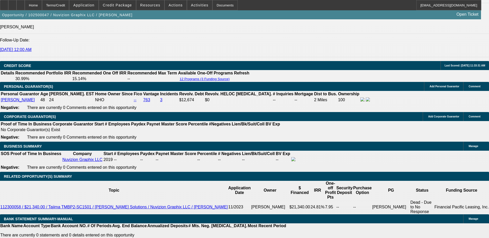
type input "4"
type input "$3,500.00"
type input "$373.35"
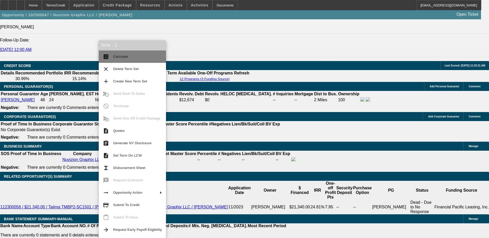
click at [121, 57] on span "Calculate" at bounding box center [120, 57] width 15 height 4
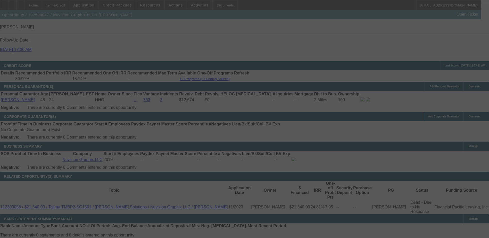
select select "0"
select select "6"
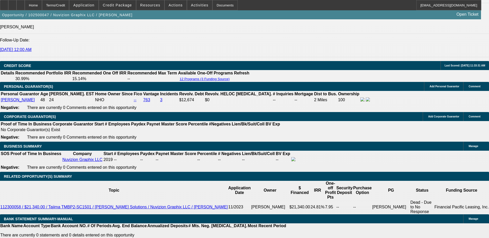
select select "0.1"
type input "$1,474.05"
type input "UNKNOWN"
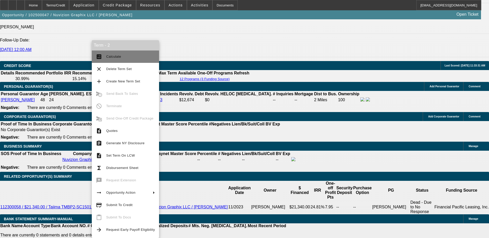
click at [113, 62] on button "calculate Calculate" at bounding box center [125, 57] width 67 height 12
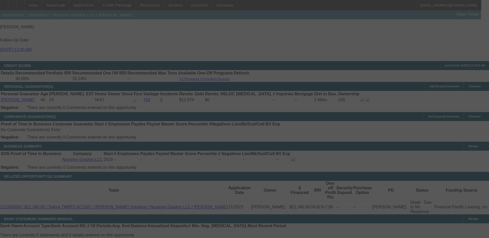
select select "0"
select select "0.1"
select select "6"
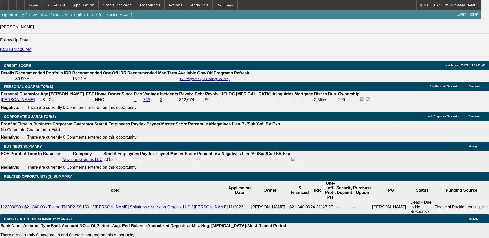
drag, startPoint x: 115, startPoint y: 117, endPoint x: 118, endPoint y: 117, distance: 3.1
type input "1"
type input "UNKNOWN"
type input "11"
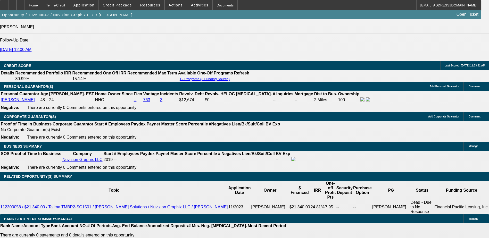
type input "$368.00"
type input "11.2"
type input "$369.06"
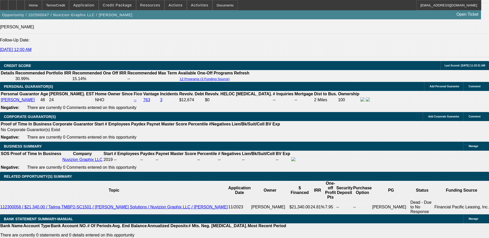
drag, startPoint x: 117, startPoint y: 118, endPoint x: 128, endPoint y: 118, distance: 11.1
type input "1"
type input "$317.07"
type input "11"
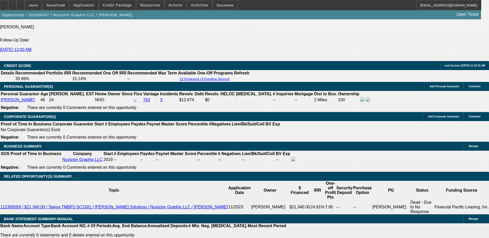
type input "$368.00"
drag, startPoint x: 111, startPoint y: 116, endPoint x: 135, endPoint y: 116, distance: 24.5
type input "1"
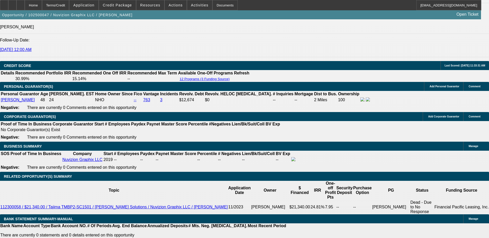
type input "$317.07"
type input "10"
type input "$362.70"
type input "10"
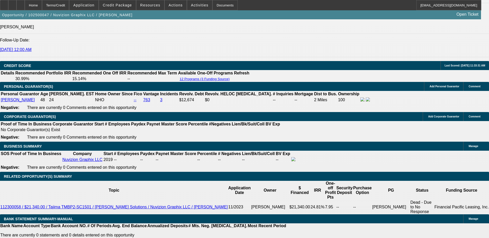
drag, startPoint x: 92, startPoint y: 55, endPoint x: 81, endPoint y: 61, distance: 12.1
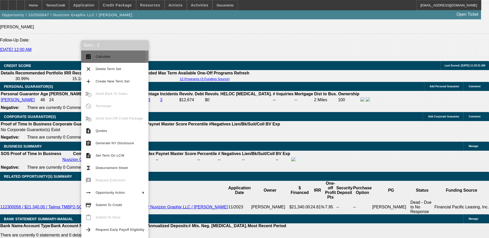
click at [112, 57] on span "Calculate" at bounding box center [120, 57] width 49 height 6
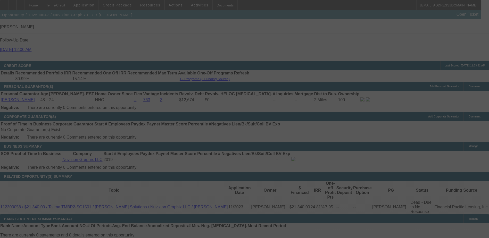
select select "0"
select select "0.1"
select select "6"
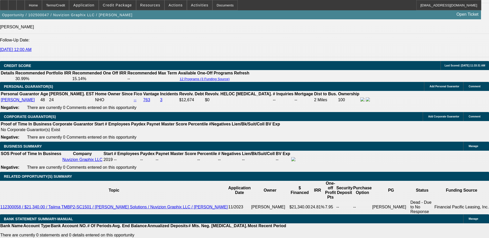
drag, startPoint x: 174, startPoint y: 117, endPoint x: 187, endPoint y: 117, distance: 12.6
type input "UNKNOWN"
type input "1"
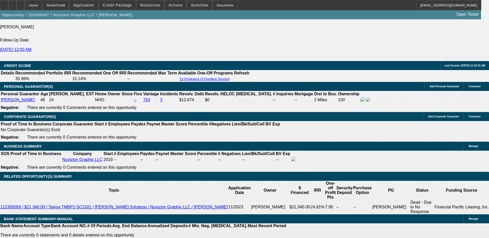
type input "$302.97"
type input "10"
type input "$346.57"
type input "10"
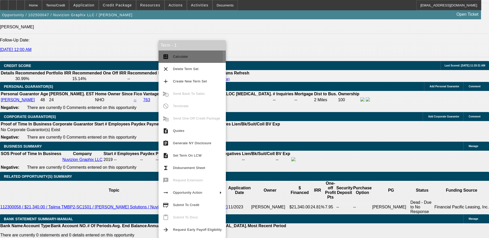
click at [179, 56] on span "Calculate" at bounding box center [180, 57] width 15 height 4
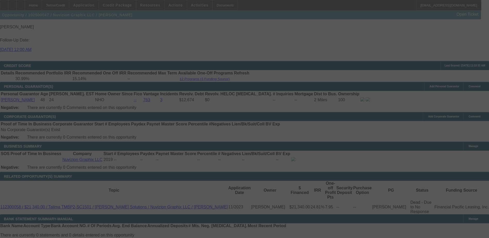
select select "0"
select select "6"
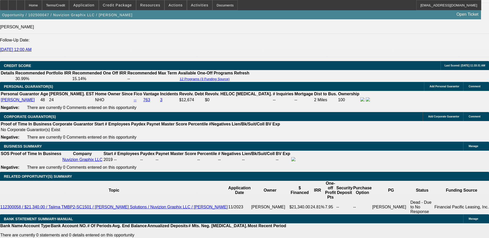
type input "$3,000.00"
type input "UNKNOWN"
type input "$378.84"
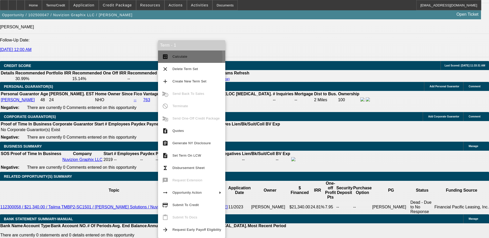
click at [187, 57] on span "Calculate" at bounding box center [196, 57] width 49 height 6
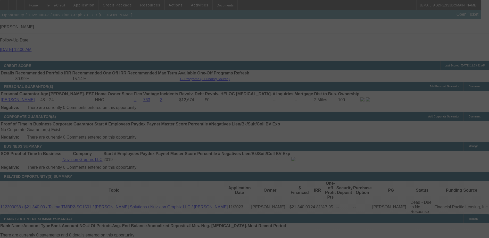
select select "0"
select select "6"
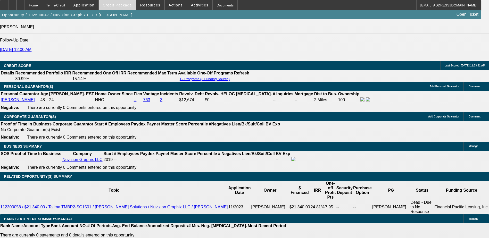
click at [114, 3] on span at bounding box center [117, 5] width 37 height 12
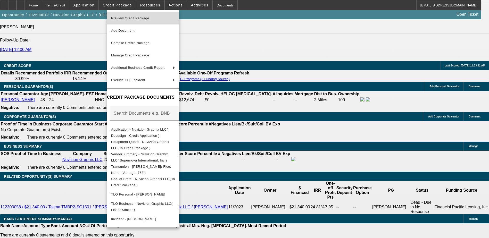
click at [159, 21] on span "Preview Credit Package" at bounding box center [143, 18] width 64 height 6
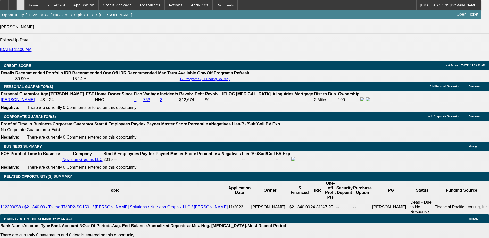
click at [25, 3] on div at bounding box center [20, 5] width 8 height 10
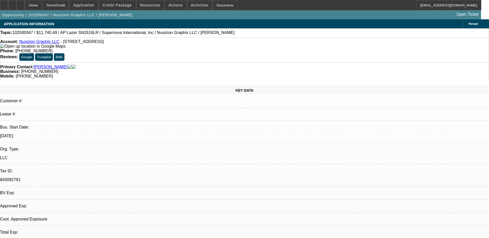
select select "0"
select select "0.1"
select select "0"
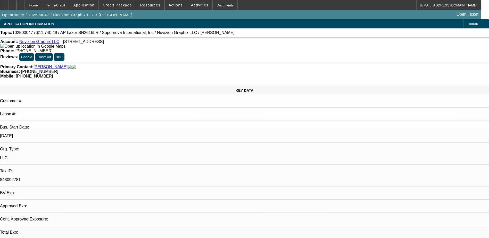
select select "0"
select select "1"
select select "6"
select select "1"
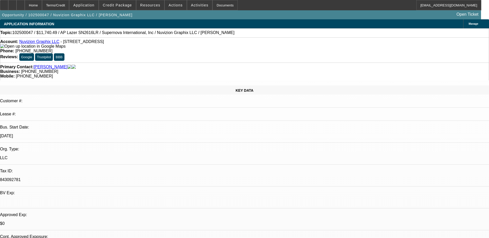
select select "1"
select select "6"
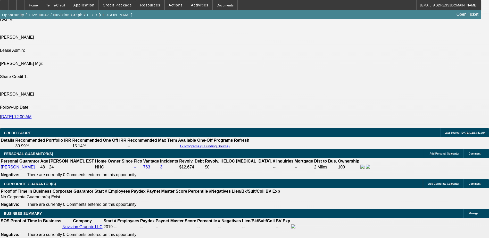
scroll to position [622, 0]
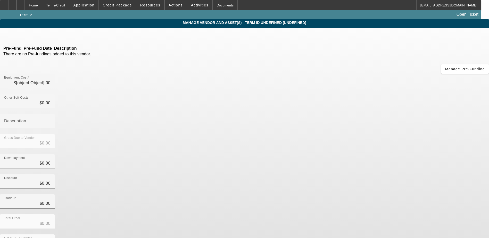
type input "$14,740.49"
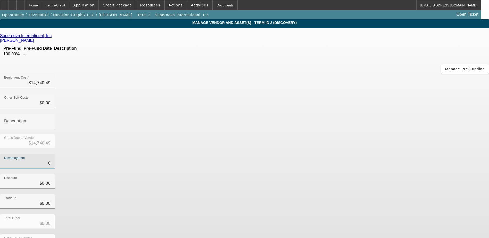
click at [51, 160] on input "0" at bounding box center [27, 163] width 46 height 6
type input "30"
type input "$30.00"
type input "$14,710.49"
type input "300"
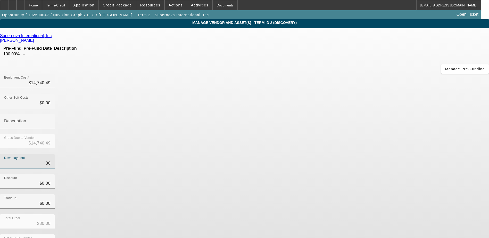
type input "$300.00"
type input "$14,440.49"
type input "3000"
type input "$3,000.00"
type input "$11,740.49"
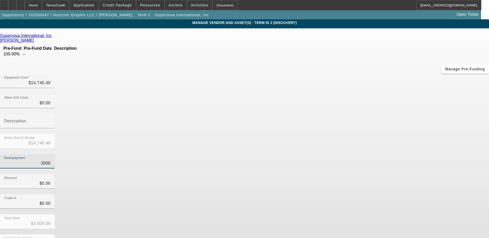
type input "30000"
type input "$30,000.00"
type input "$-15,259.51"
type input "3000"
type input "$3,000.00"
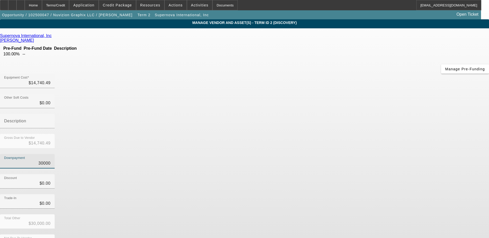
type input "$11,740.49"
type input "$3,000.00"
click at [382, 154] on div "Downpayment $3,000.00" at bounding box center [244, 164] width 489 height 20
click at [341, 154] on div "Downpayment $3,000.00" at bounding box center [244, 164] width 489 height 20
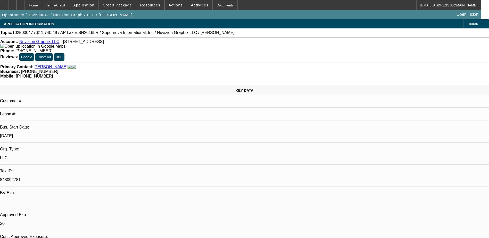
select select "0"
select select "0.1"
select select "6"
select select "0"
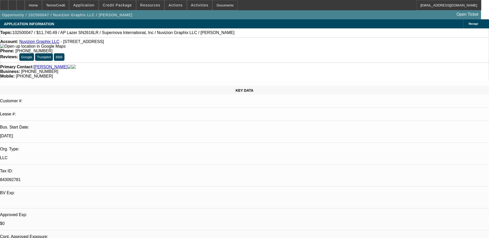
select select "0"
select select "6"
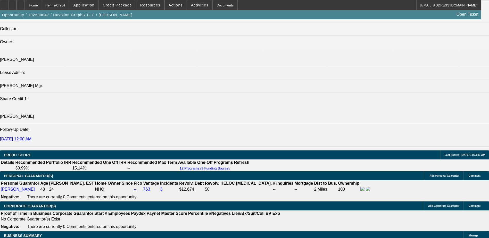
scroll to position [618, 0]
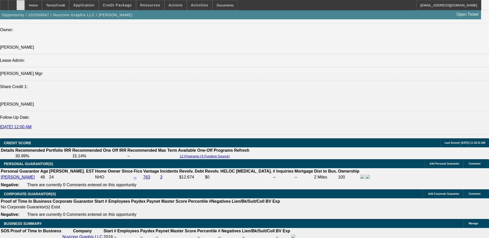
click at [21, 3] on icon at bounding box center [21, 3] width 0 height 0
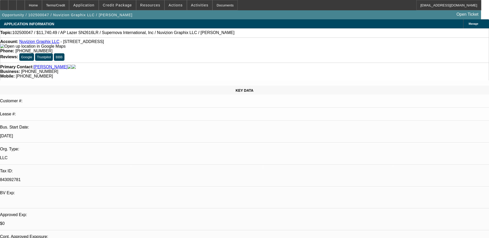
select select "0"
select select "0.1"
select select "0"
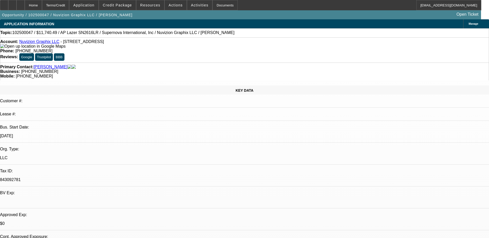
select select "0"
select select "1"
select select "6"
select select "1"
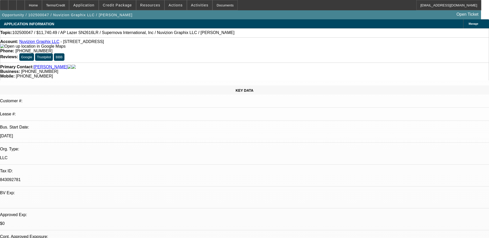
select select "1"
select select "6"
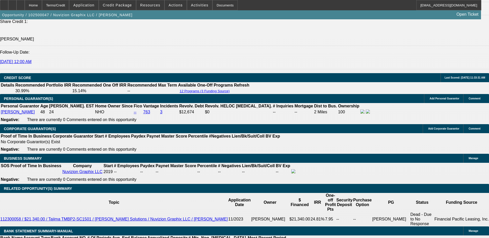
scroll to position [696, 0]
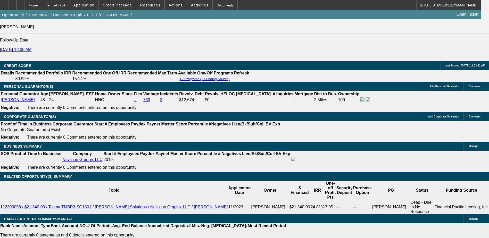
drag, startPoint x: 96, startPoint y: 77, endPoint x: 111, endPoint y: 77, distance: 14.4
type input "$1,500.00"
type input "UNKNOWN"
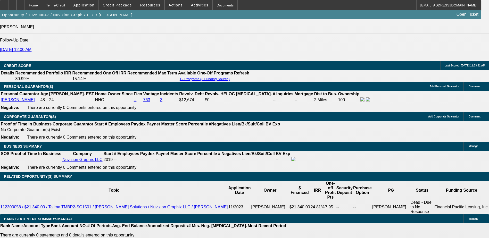
type input "$330.44"
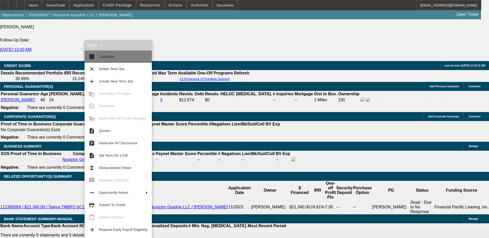
click at [111, 60] on button "calculate Calculate" at bounding box center [118, 57] width 67 height 12
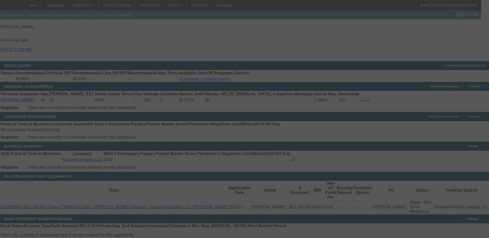
select select "0"
select select "0.1"
select select "6"
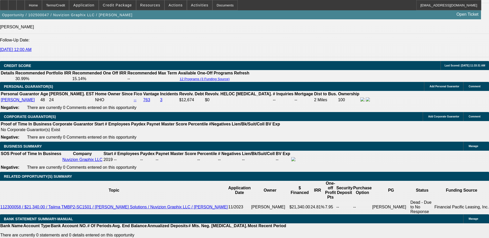
type input "UNKNOWN"
type input "1"
type input "$288.86"
type input "11"
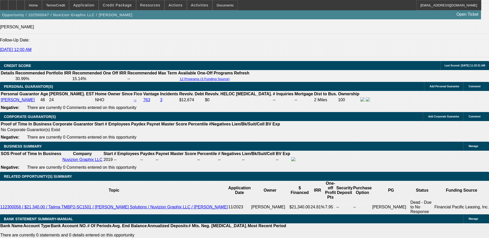
type input "$335.26"
type input "112"
type input "$995.88"
type input "1"
type input "$335.26"
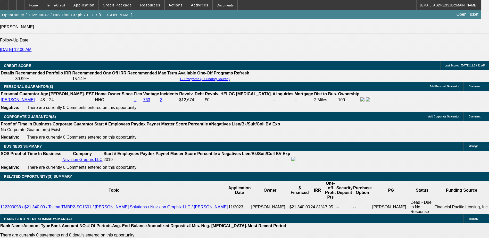
type input "12"
type input "$288.86"
type input "12"
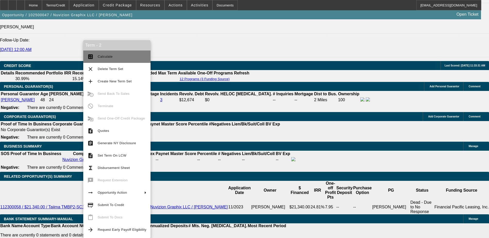
click at [102, 55] on span "Calculate" at bounding box center [105, 57] width 15 height 4
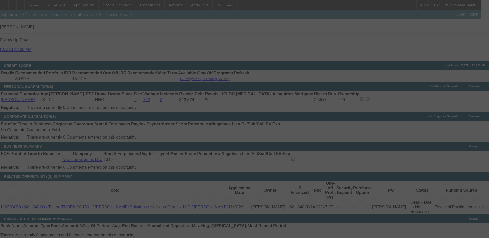
select select "0"
select select "0.1"
select select "6"
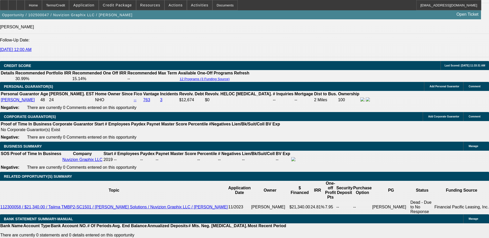
type input "UNKNOWN"
type input "12"
type input "$340.13"
type input "12"
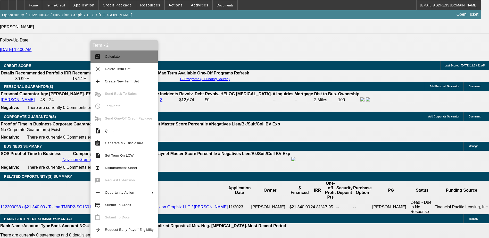
click at [119, 60] on button "calculate Calculate" at bounding box center [123, 57] width 67 height 12
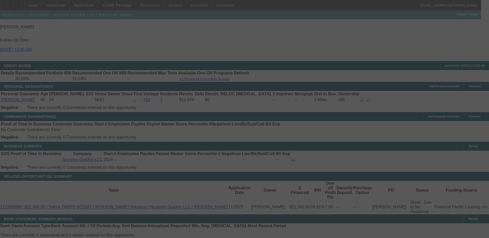
select select "0"
select select "0.1"
select select "6"
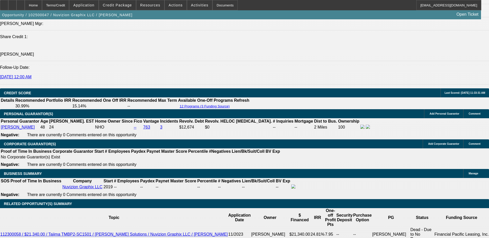
scroll to position [644, 0]
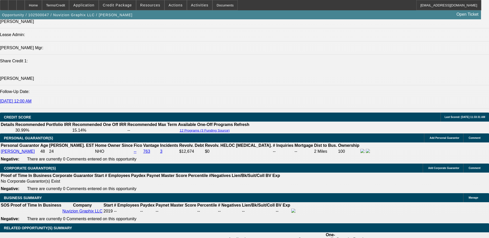
click at [25, 3] on div at bounding box center [20, 5] width 8 height 10
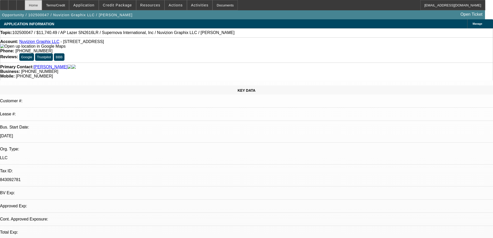
select select "0"
select select "0.1"
select select "6"
select select "0"
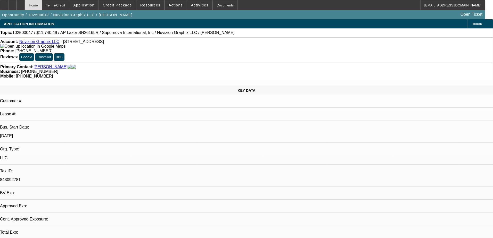
select select "0"
select select "6"
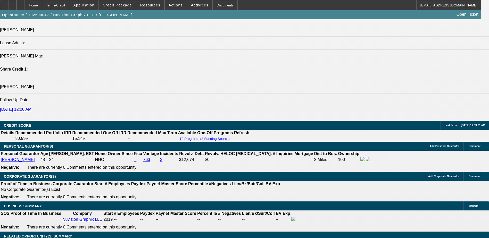
scroll to position [644, 0]
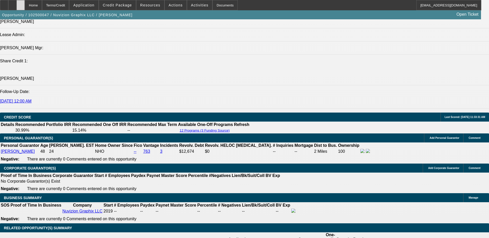
click at [25, 8] on div at bounding box center [20, 5] width 8 height 10
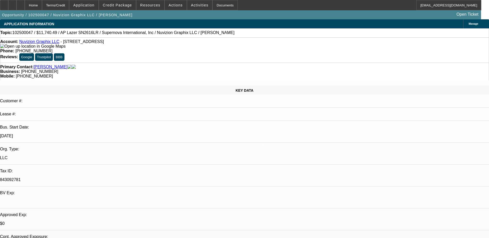
select select "0"
select select "0.1"
select select "0"
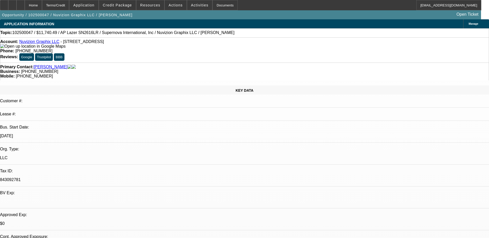
select select "0"
select select "1"
select select "6"
select select "1"
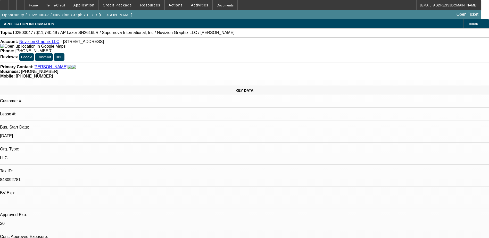
select select "1"
select select "6"
select select "0"
select select "0.1"
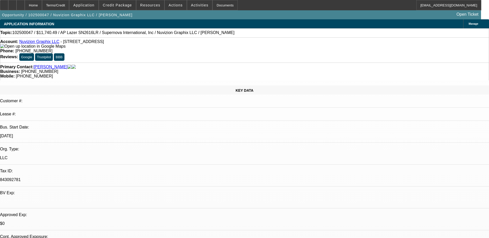
select select "0"
select select "1"
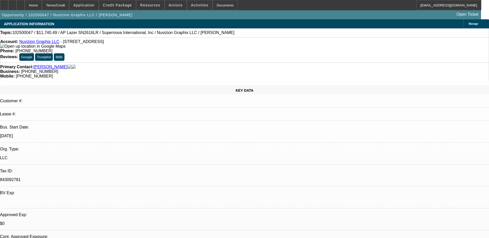
select select "6"
select select "1"
select select "6"
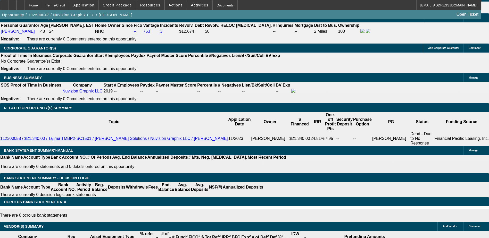
scroll to position [722, 0]
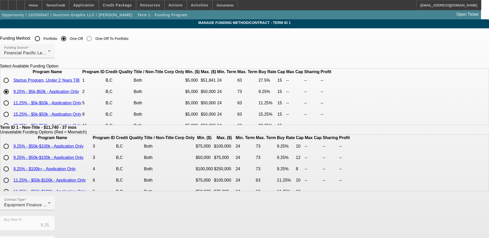
scroll to position [26, 0]
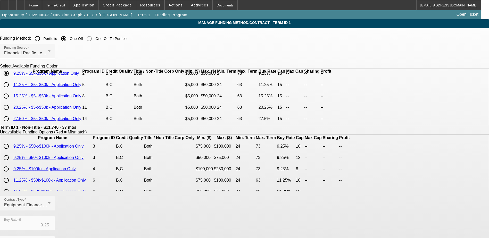
click at [11, 101] on input "radio" at bounding box center [6, 96] width 10 height 10
radio input "true"
type input "15.25"
